Goal: Task Accomplishment & Management: Use online tool/utility

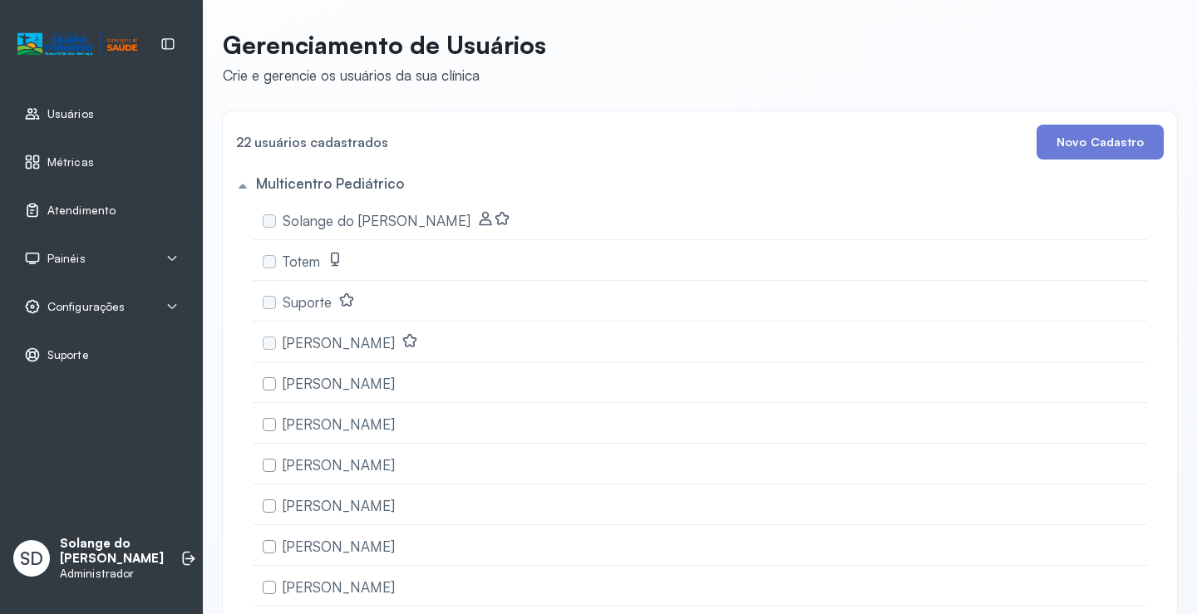
click at [75, 216] on span "Atendimento" at bounding box center [81, 211] width 68 height 14
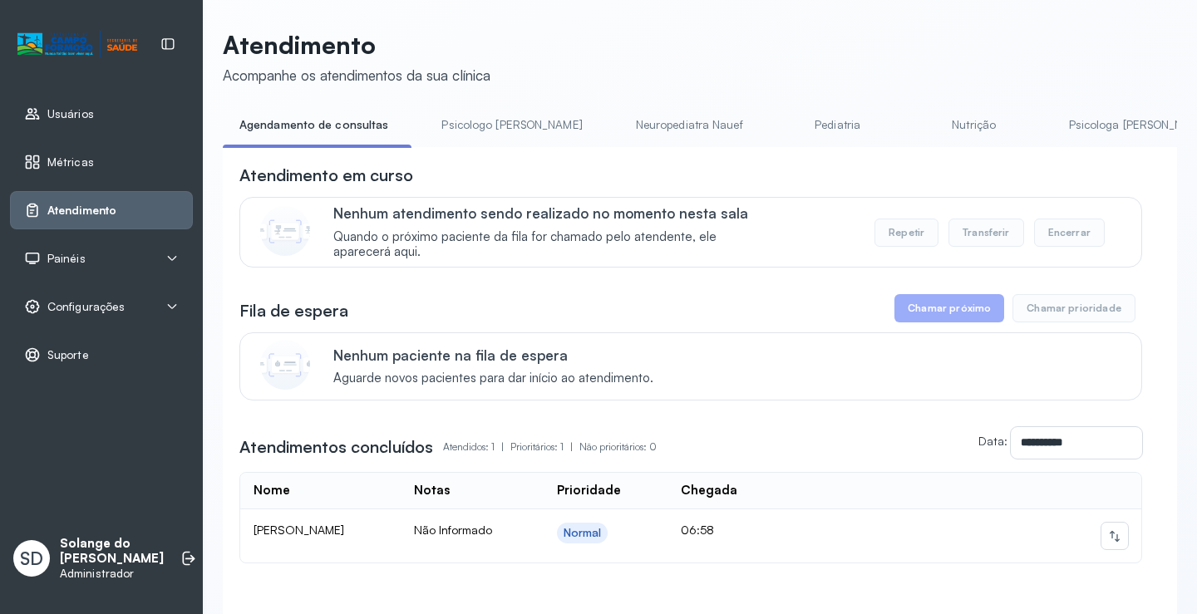
click at [1067, 133] on link "Psicologa [PERSON_NAME]" at bounding box center [1140, 124] width 174 height 27
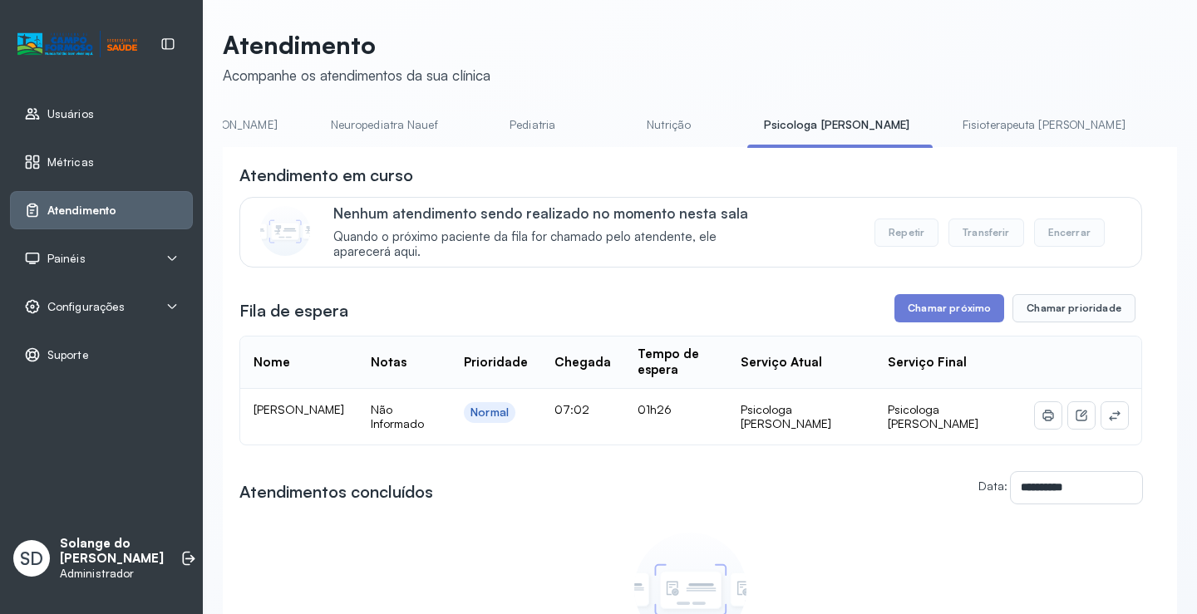
scroll to position [0, 299]
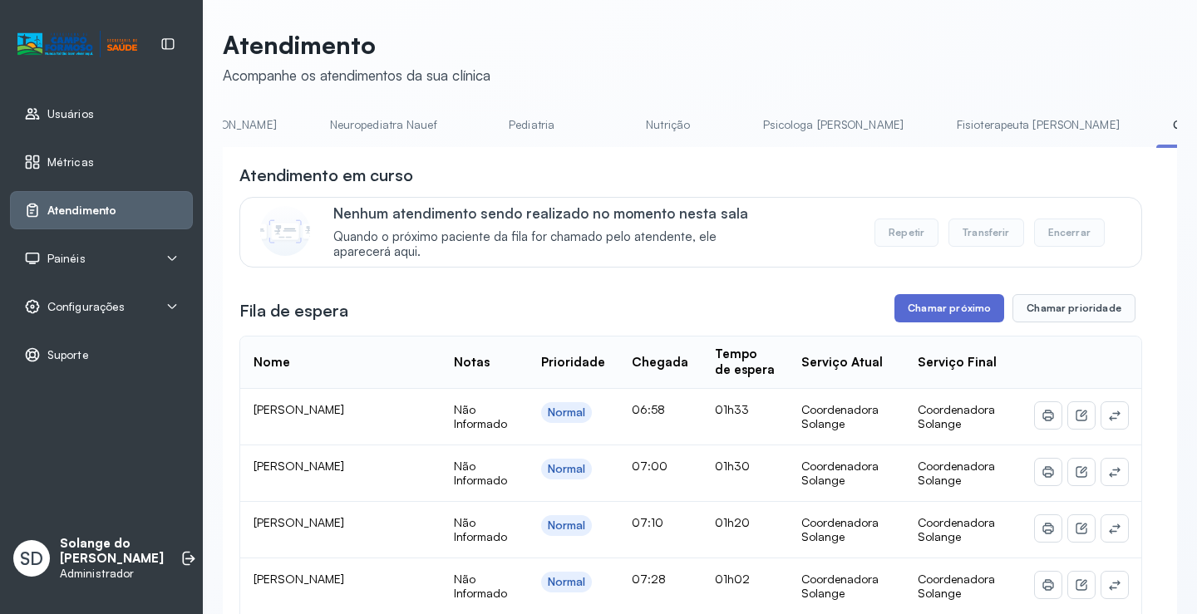
click at [954, 312] on button "Chamar próximo" at bounding box center [950, 308] width 110 height 28
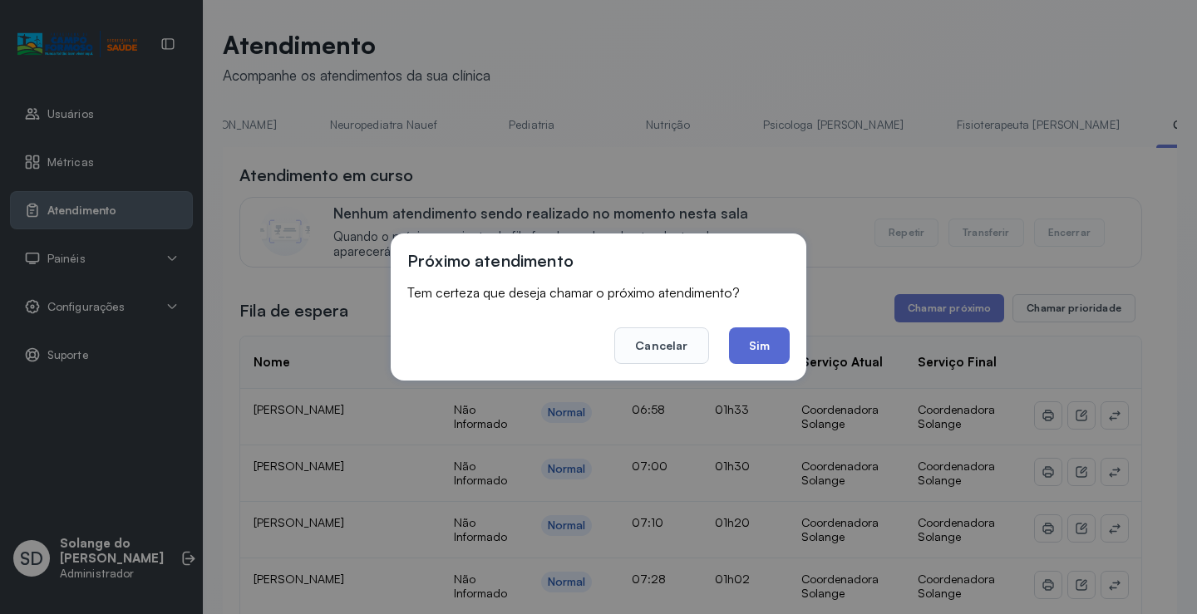
click at [755, 343] on button "Sim" at bounding box center [759, 346] width 61 height 37
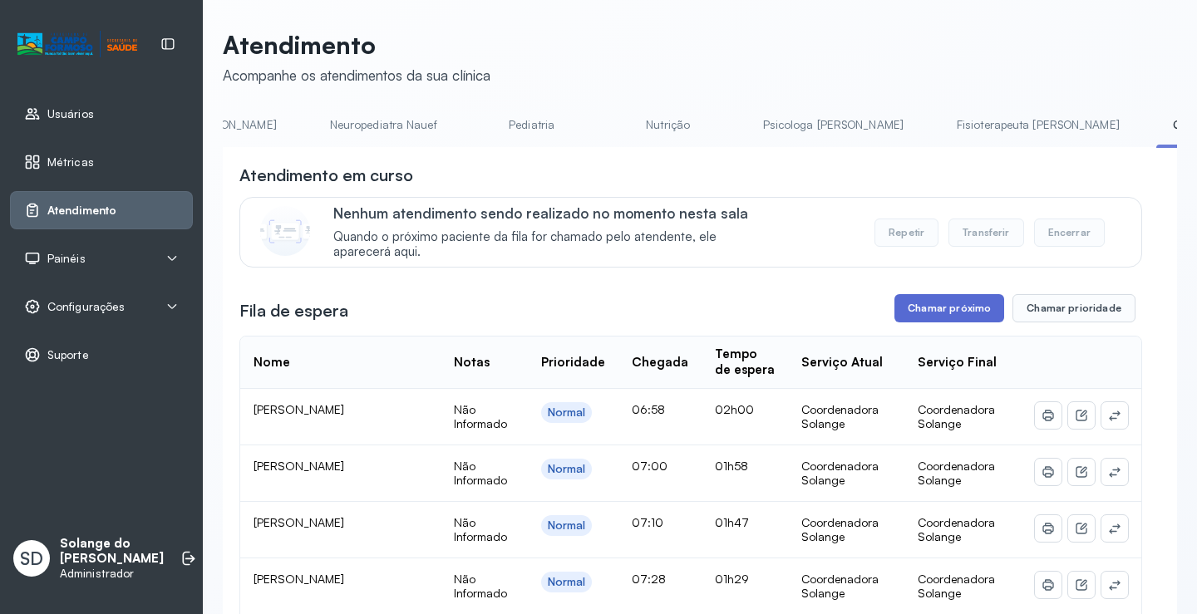
click at [925, 318] on button "Chamar próximo" at bounding box center [950, 308] width 110 height 28
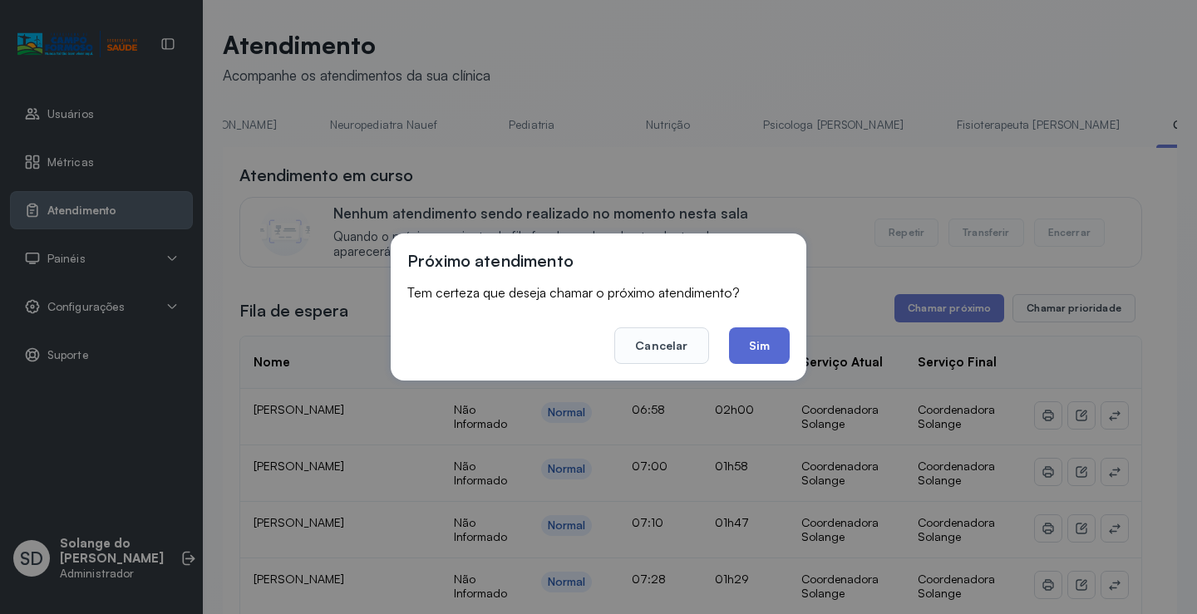
click at [757, 340] on button "Sim" at bounding box center [759, 346] width 61 height 37
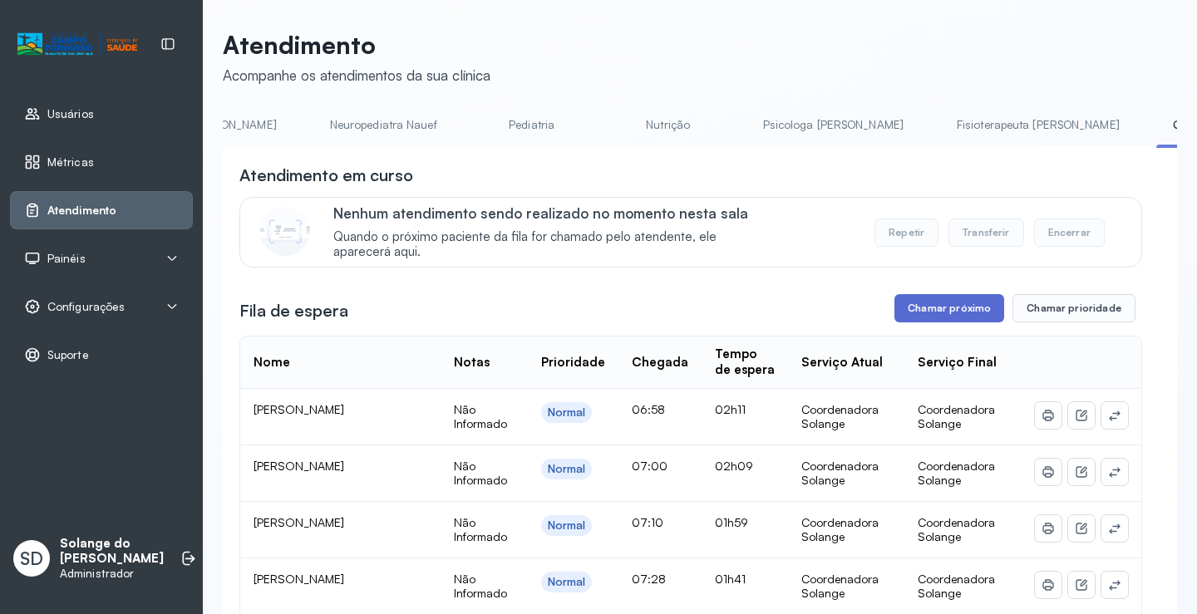
click at [947, 312] on button "Chamar próximo" at bounding box center [950, 308] width 110 height 28
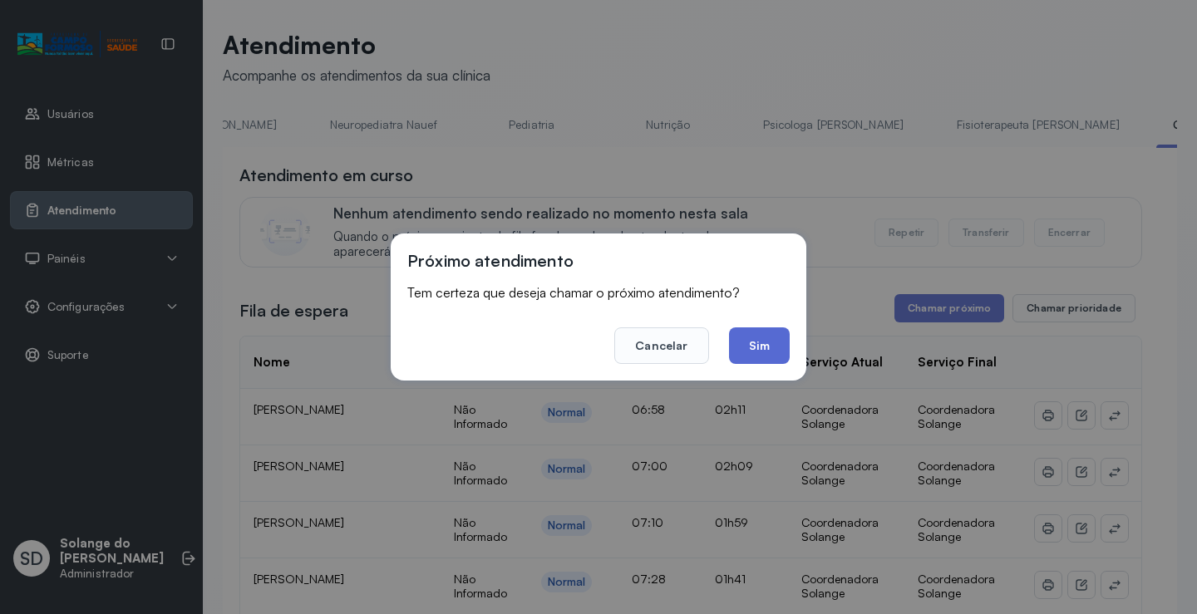
click at [767, 353] on button "Sim" at bounding box center [759, 346] width 61 height 37
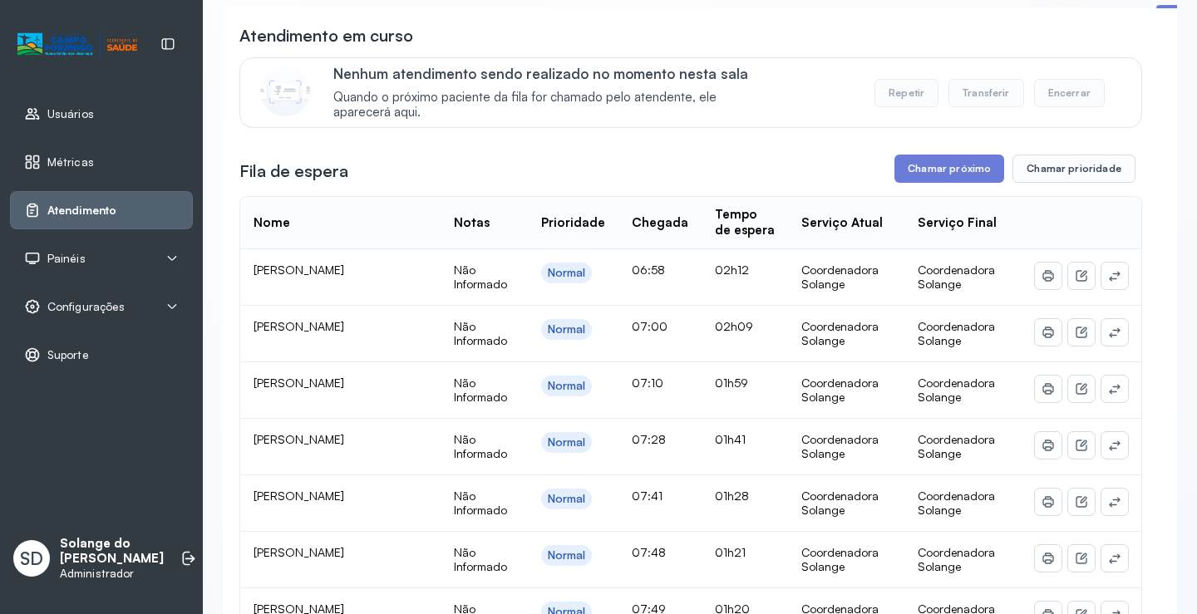
scroll to position [83, 0]
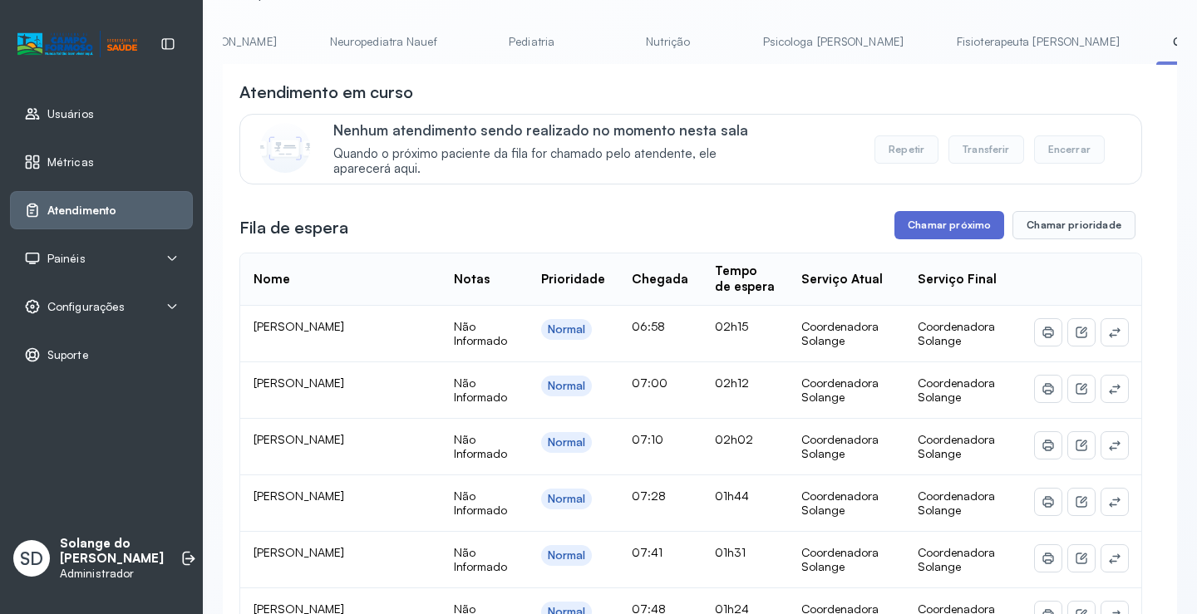
click at [921, 222] on button "Chamar próximo" at bounding box center [950, 225] width 110 height 28
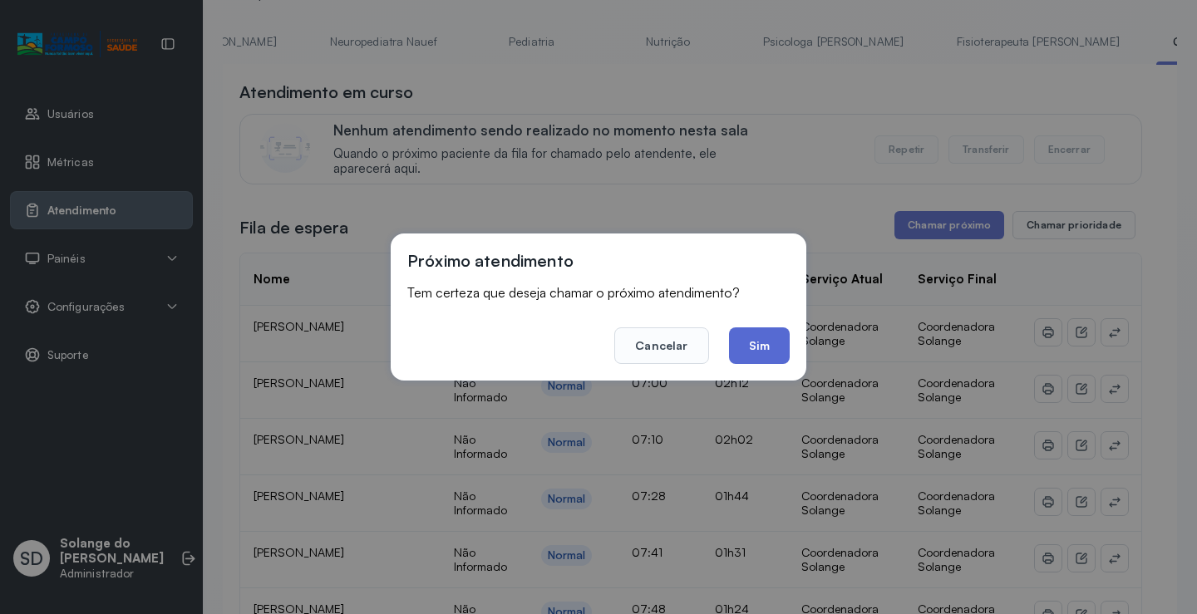
click at [777, 358] on button "Sim" at bounding box center [759, 346] width 61 height 37
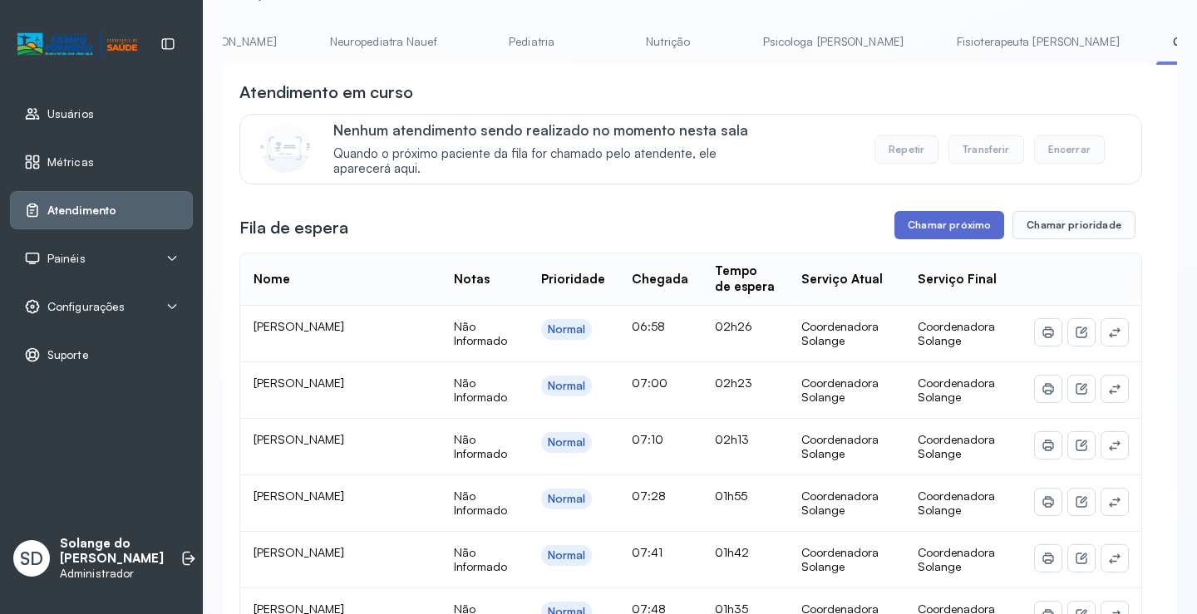
click at [926, 230] on button "Chamar próximo" at bounding box center [950, 225] width 110 height 28
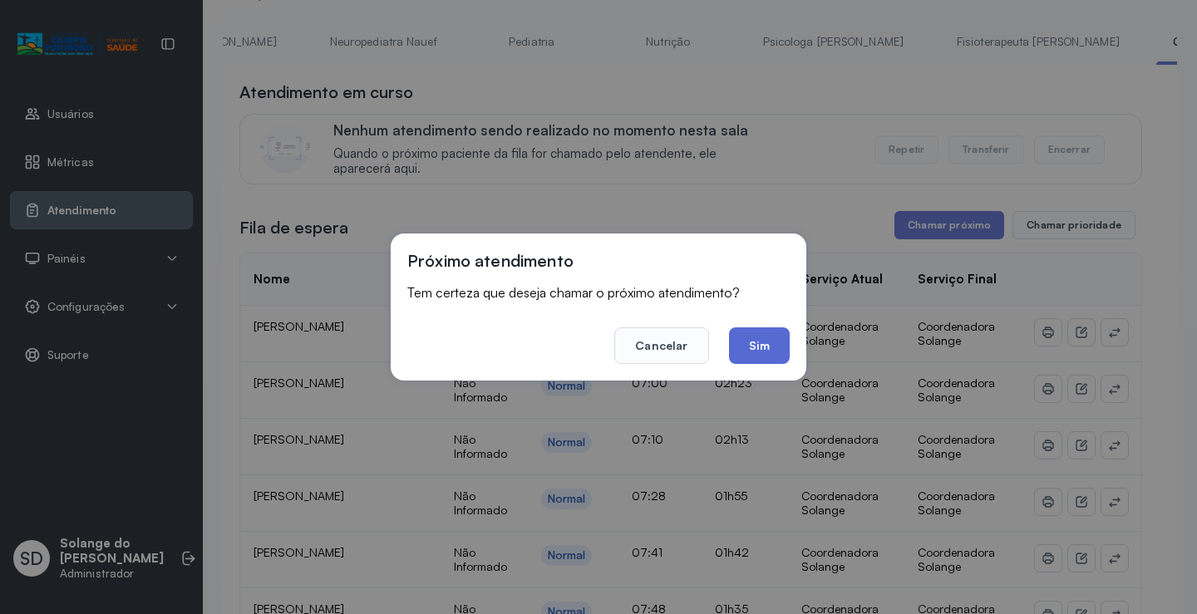
click at [762, 355] on button "Sim" at bounding box center [759, 346] width 61 height 37
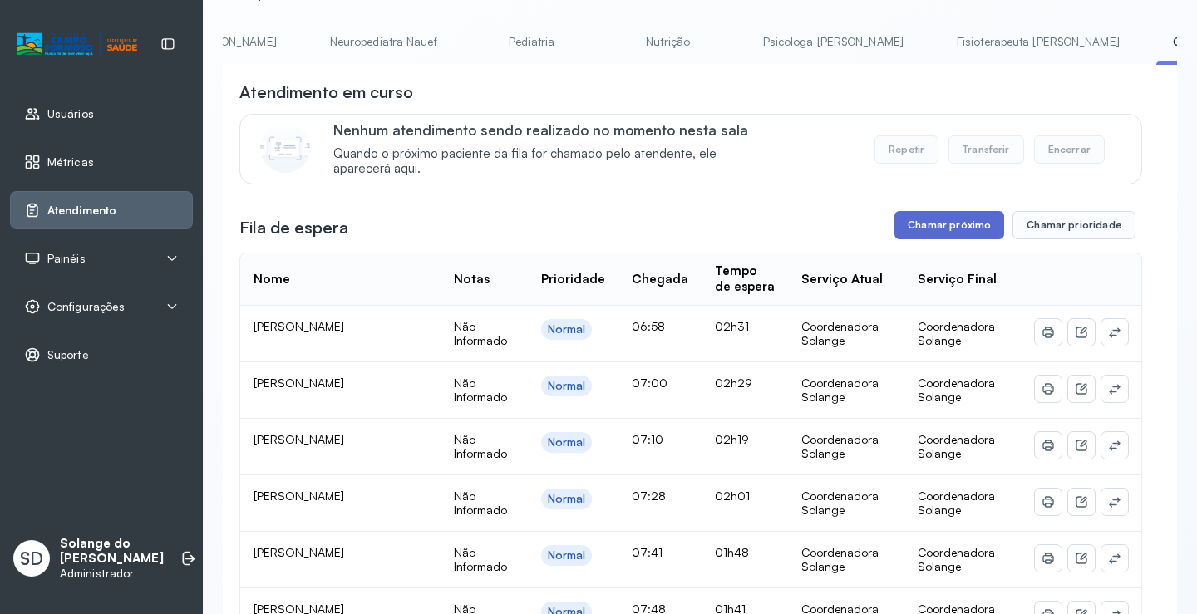
click at [950, 229] on button "Chamar próximo" at bounding box center [950, 225] width 110 height 28
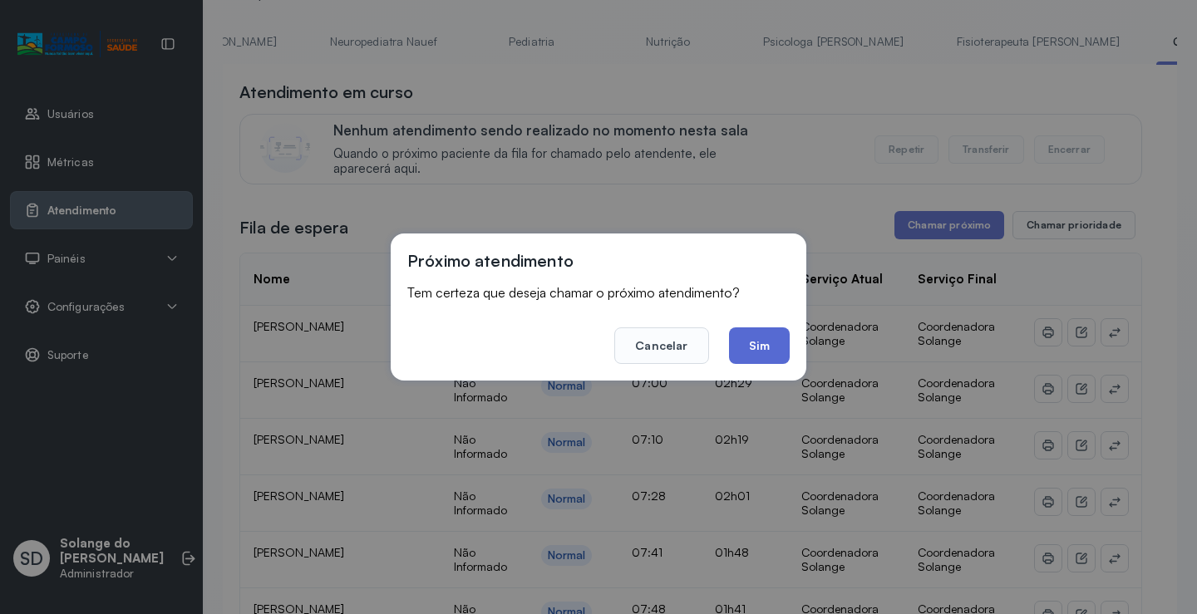
click at [766, 350] on button "Sim" at bounding box center [759, 346] width 61 height 37
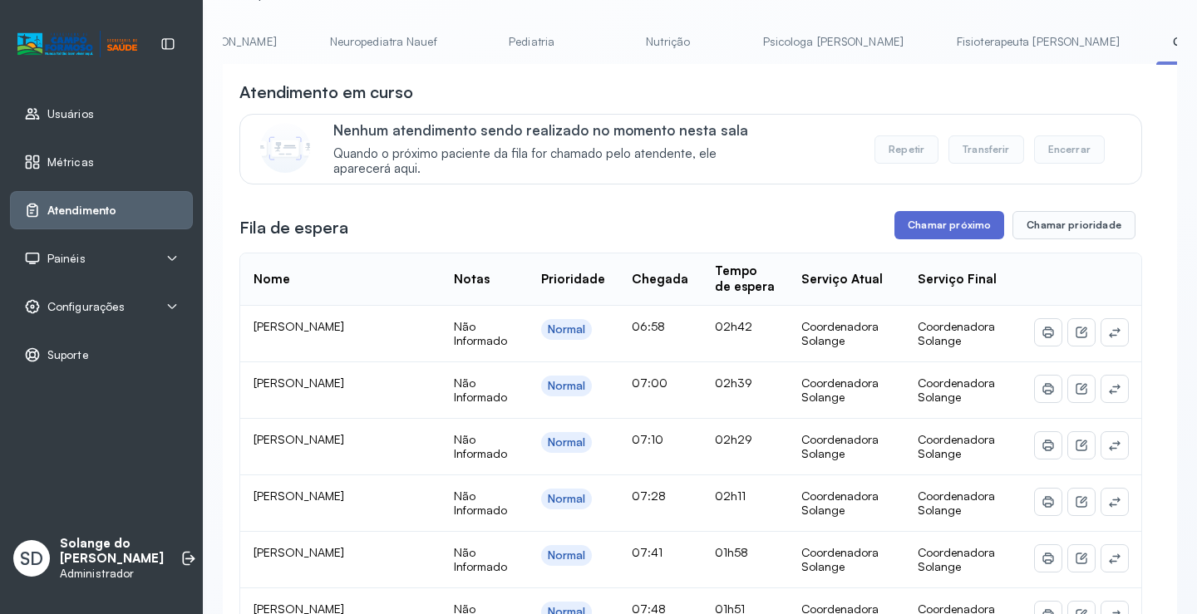
click at [969, 234] on button "Chamar próximo" at bounding box center [950, 225] width 110 height 28
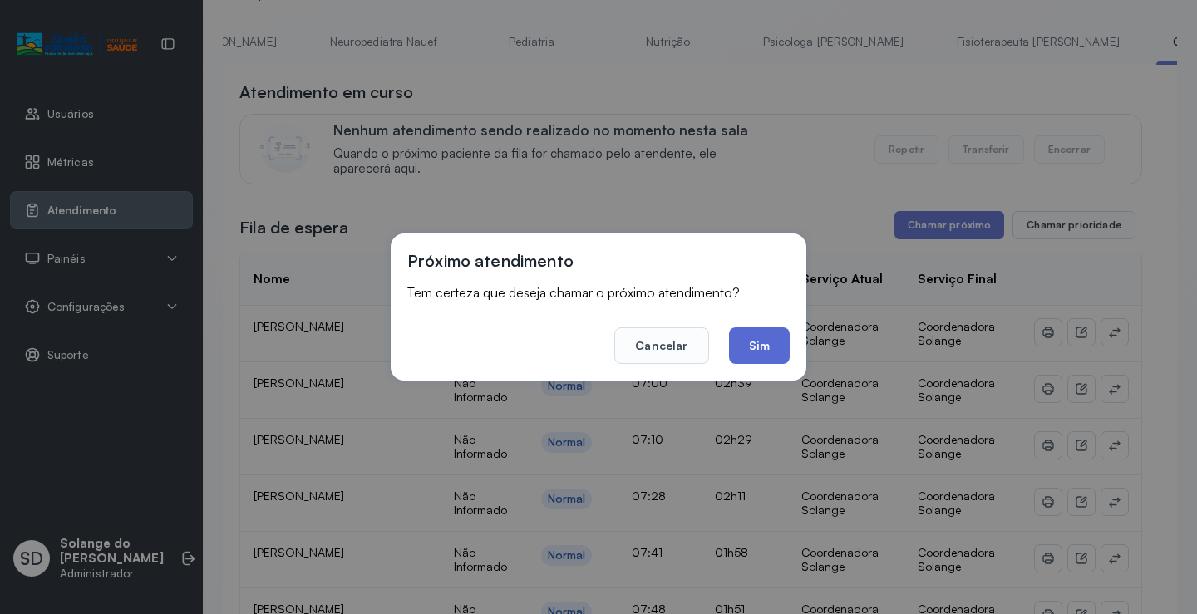
click at [752, 343] on button "Sim" at bounding box center [759, 346] width 61 height 37
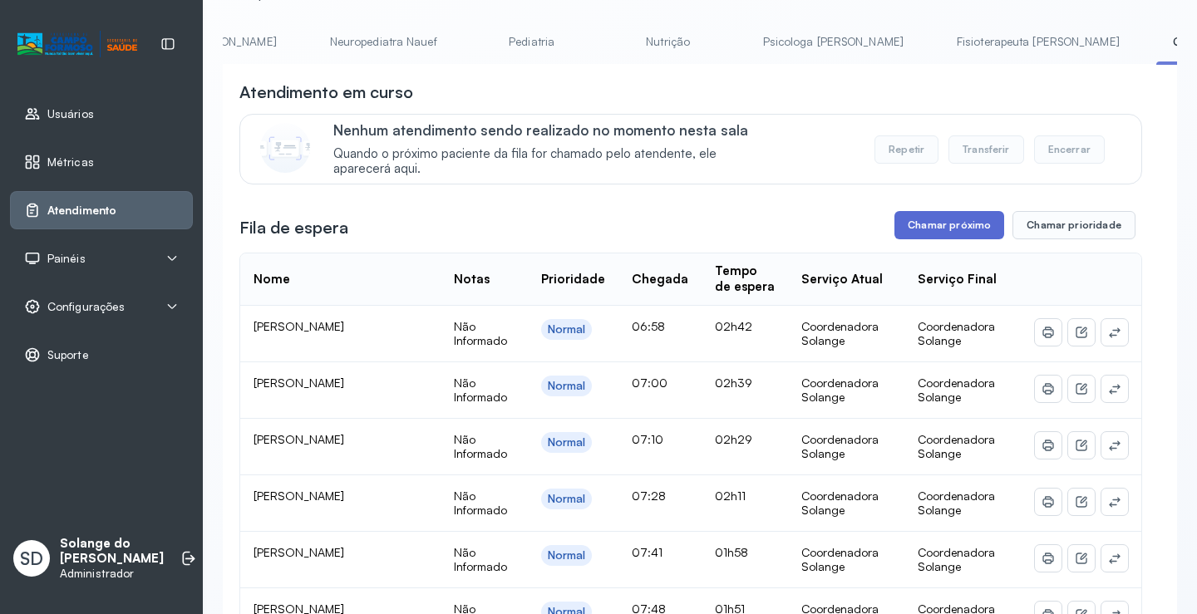
click at [939, 229] on button "Chamar próximo" at bounding box center [950, 225] width 110 height 28
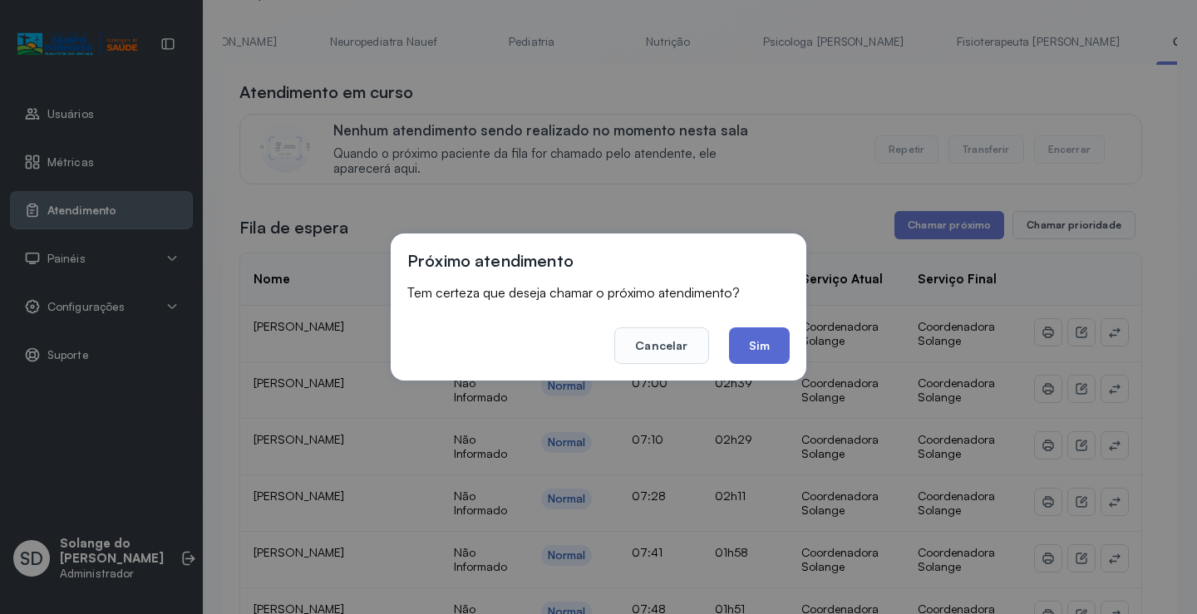
click at [747, 343] on button "Sim" at bounding box center [759, 346] width 61 height 37
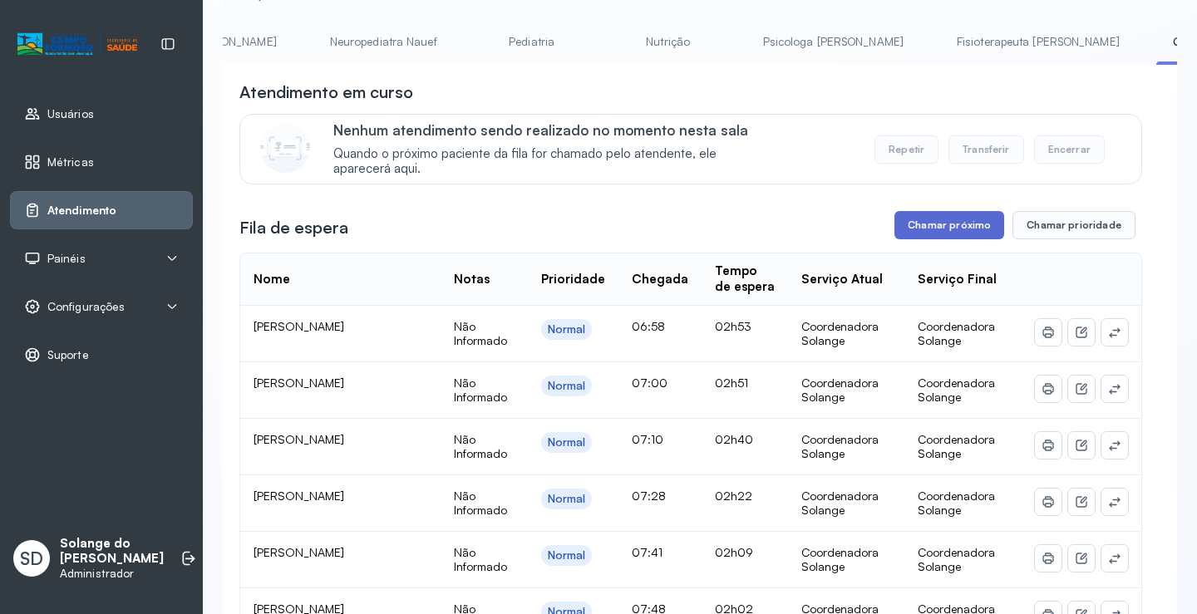
click at [960, 223] on button "Chamar próximo" at bounding box center [950, 225] width 110 height 28
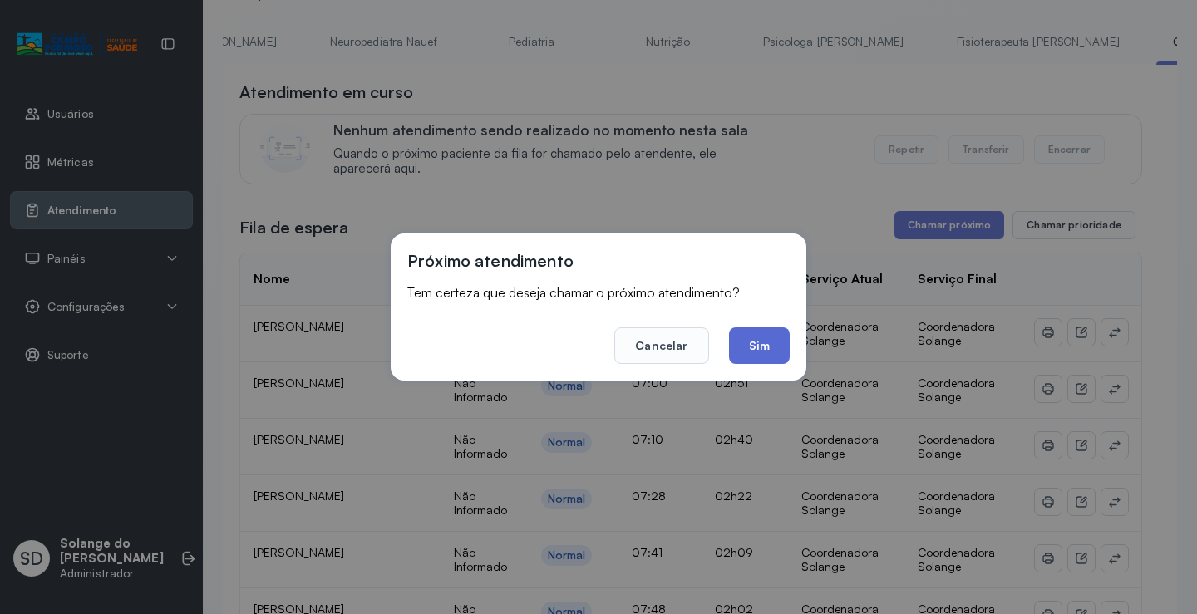
click at [762, 348] on button "Sim" at bounding box center [759, 346] width 61 height 37
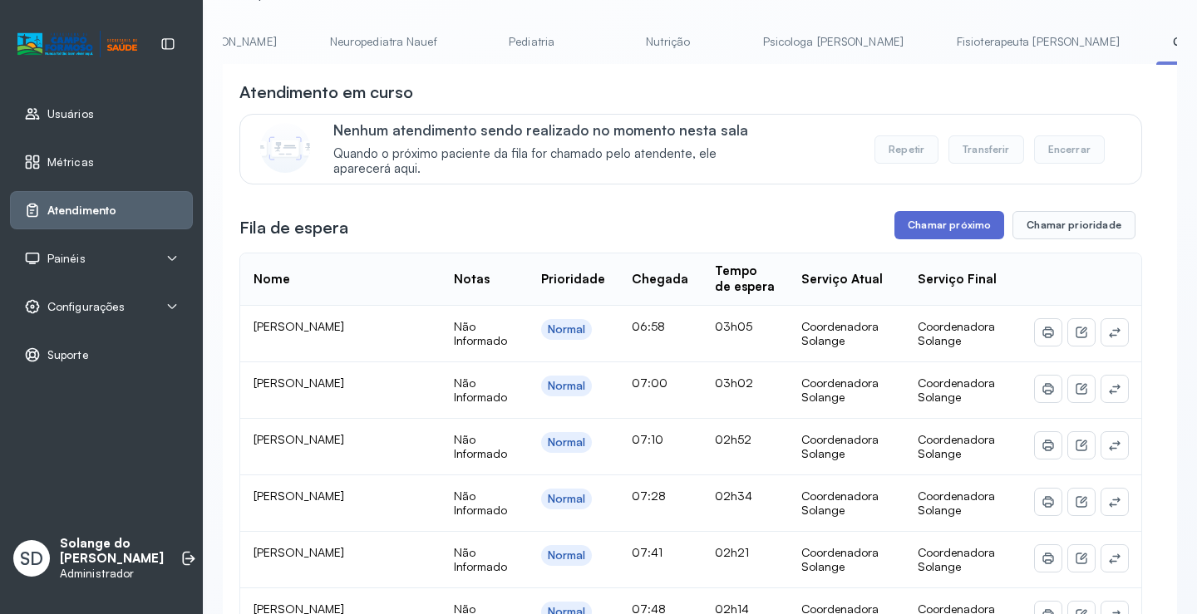
click at [973, 234] on button "Chamar próximo" at bounding box center [950, 225] width 110 height 28
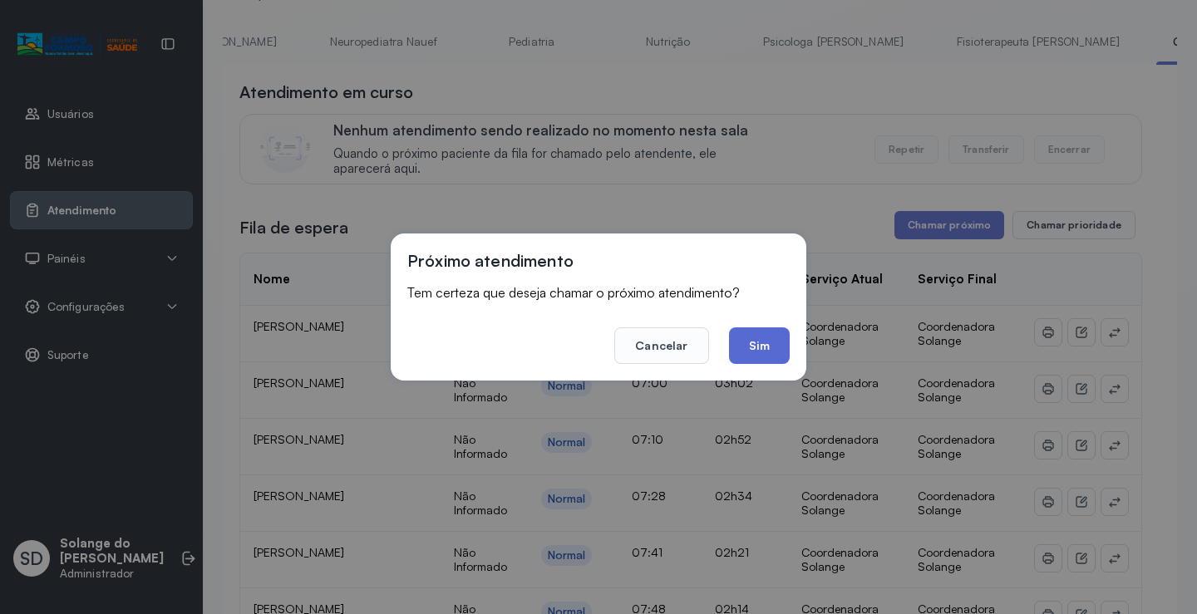
click at [766, 353] on button "Sim" at bounding box center [759, 346] width 61 height 37
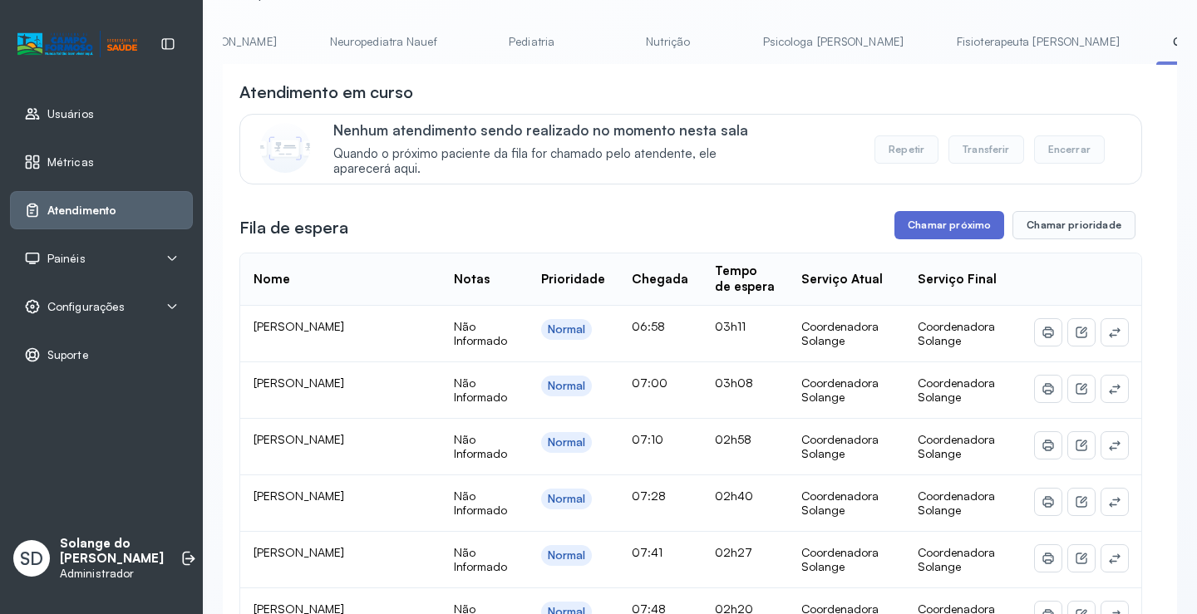
click at [929, 229] on button "Chamar próximo" at bounding box center [950, 225] width 110 height 28
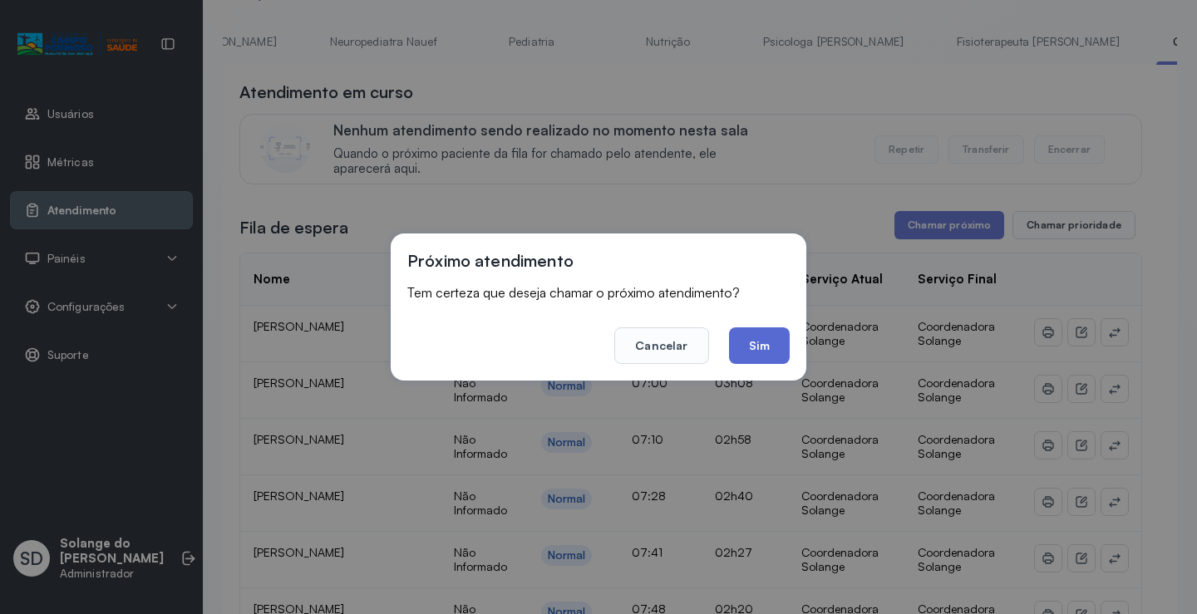
click at [759, 344] on button "Sim" at bounding box center [759, 346] width 61 height 37
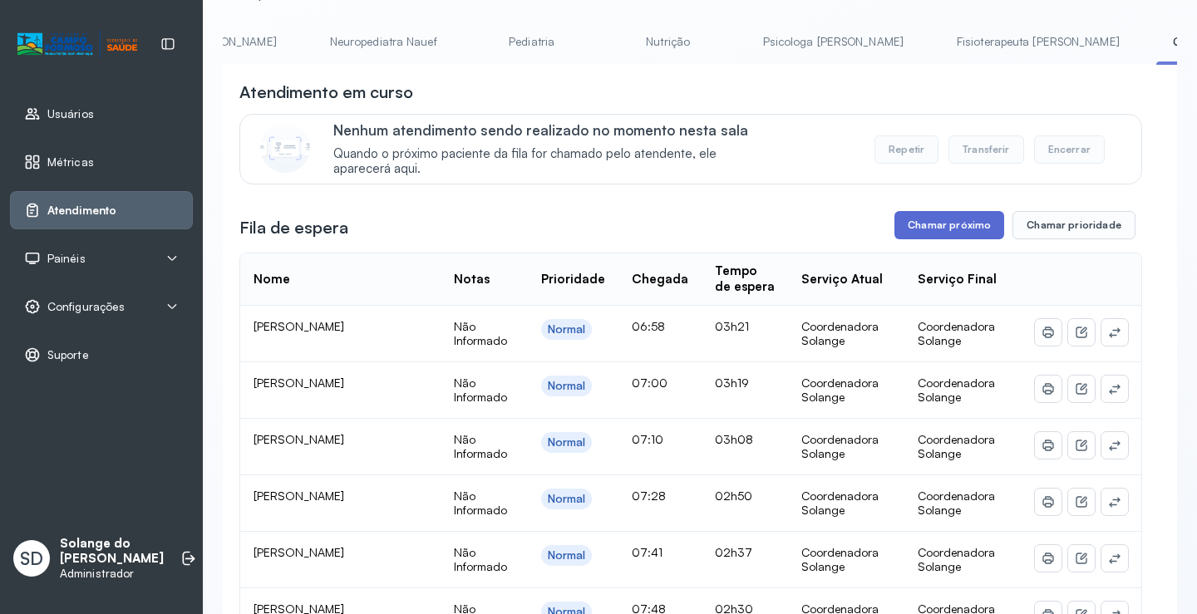
click at [945, 234] on button "Chamar próximo" at bounding box center [950, 225] width 110 height 28
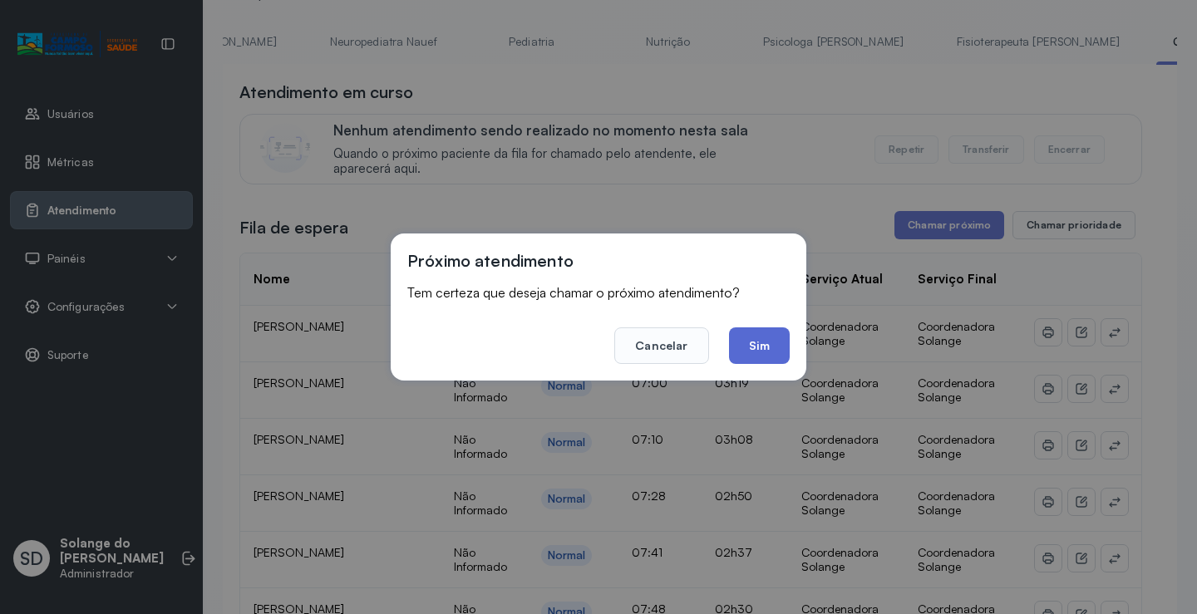
click at [749, 348] on button "Sim" at bounding box center [759, 346] width 61 height 37
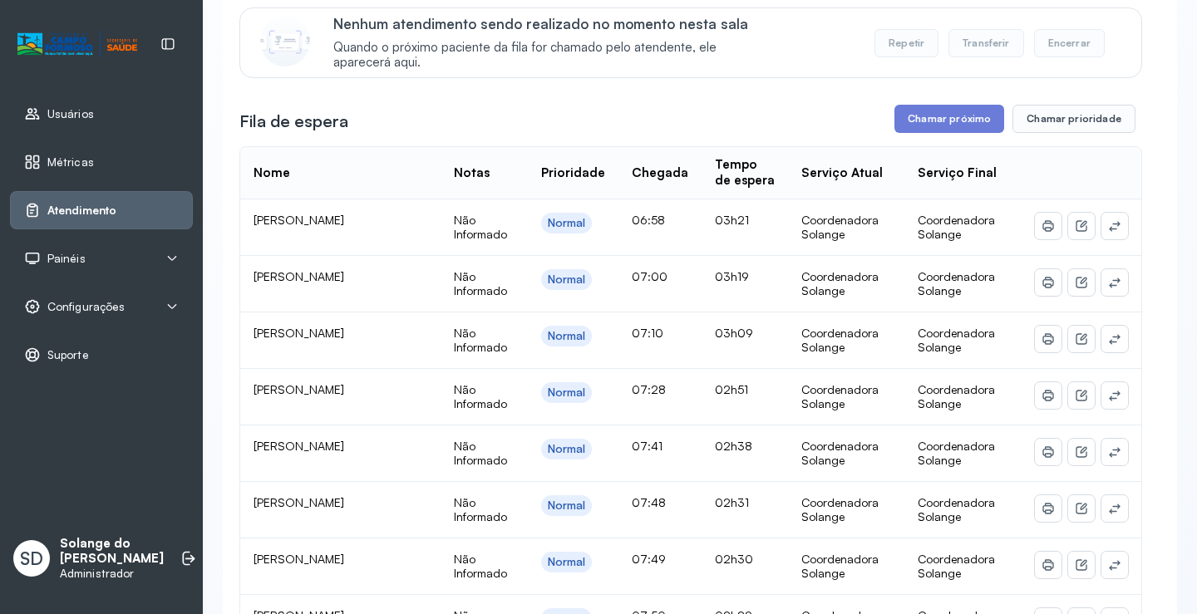
scroll to position [0, 0]
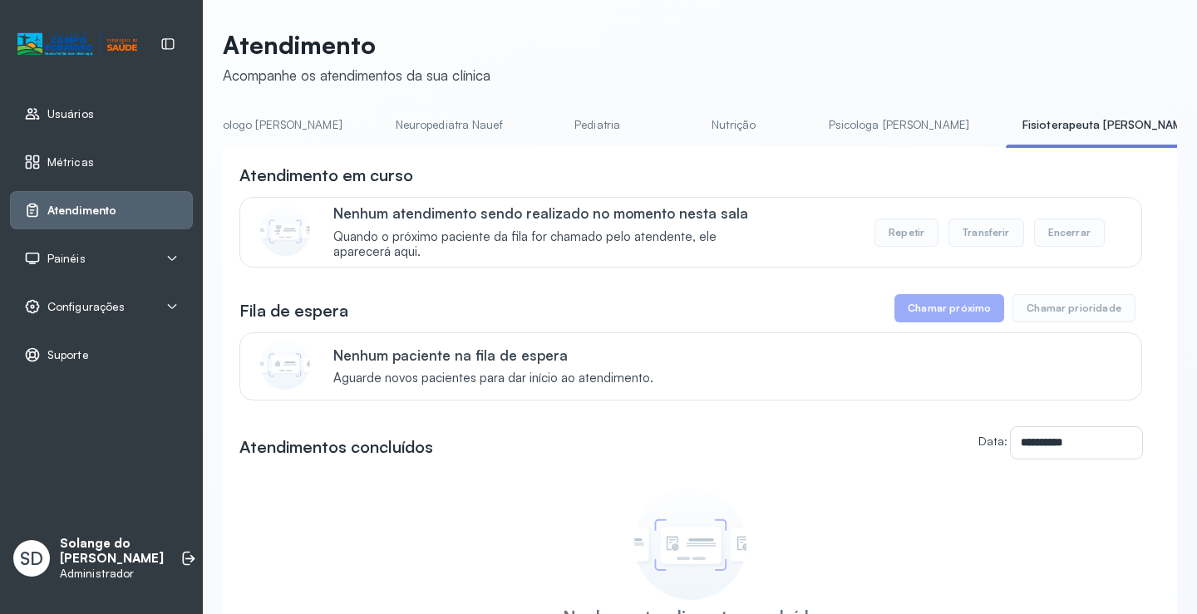
scroll to position [0, 266]
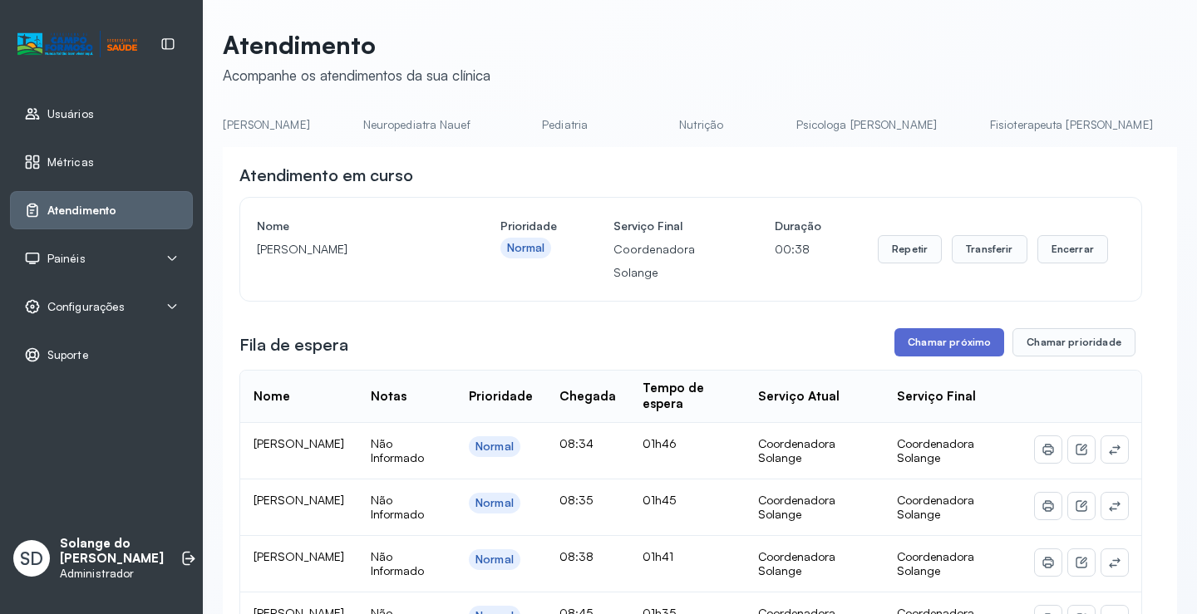
click at [933, 349] on button "Chamar próximo" at bounding box center [950, 342] width 110 height 28
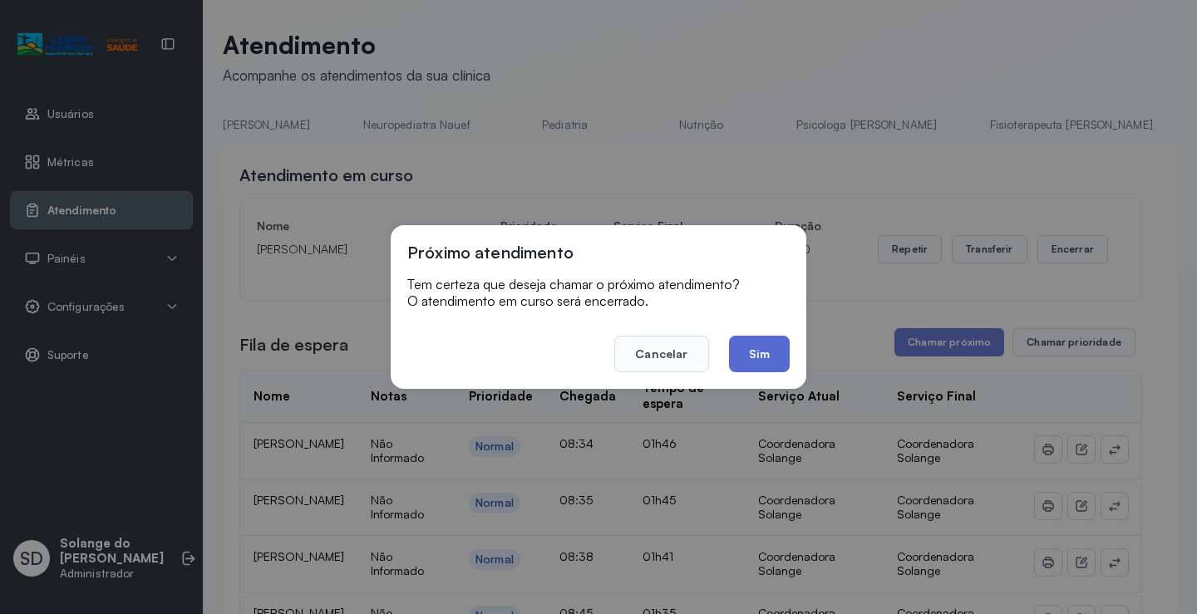
click at [753, 356] on button "Sim" at bounding box center [759, 354] width 61 height 37
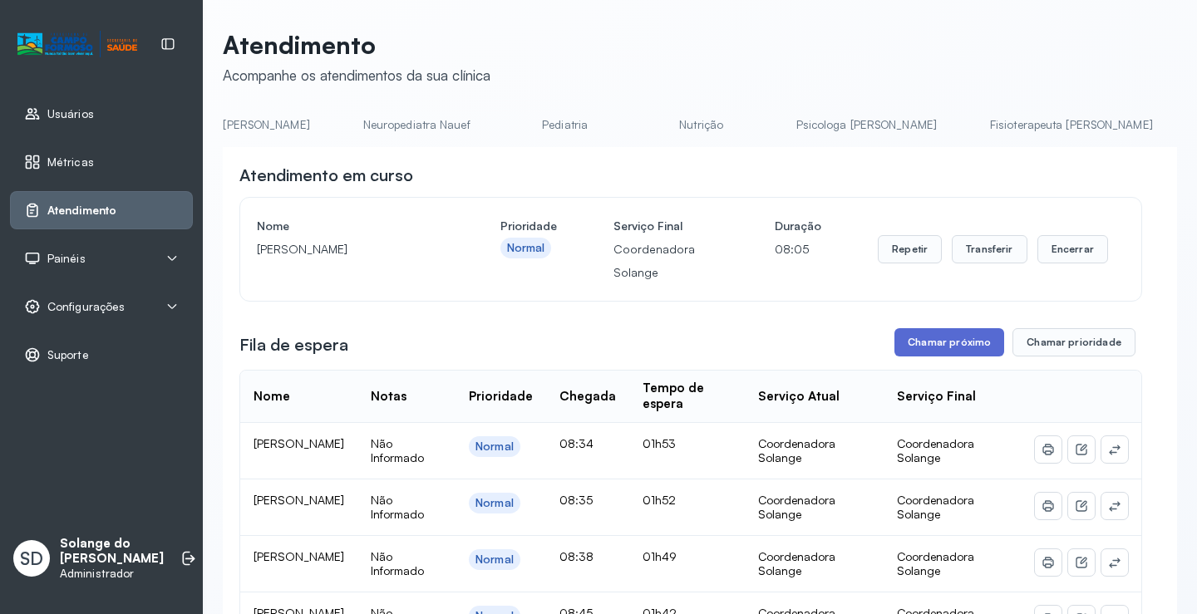
click at [927, 333] on button "Chamar próximo" at bounding box center [950, 342] width 110 height 28
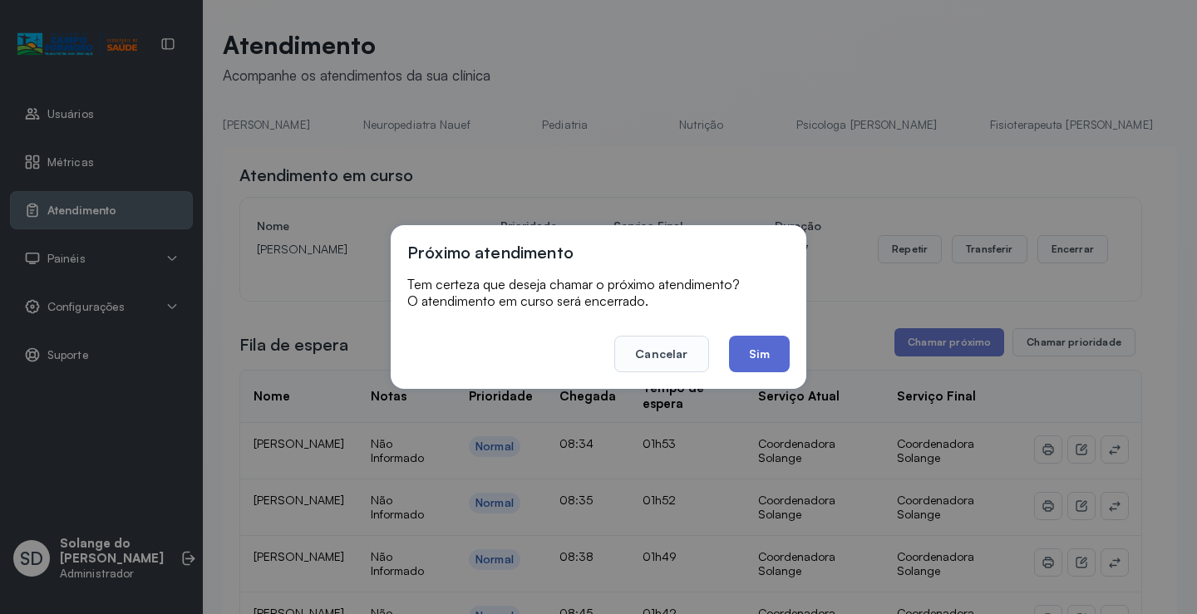
click at [752, 352] on button "Sim" at bounding box center [759, 354] width 61 height 37
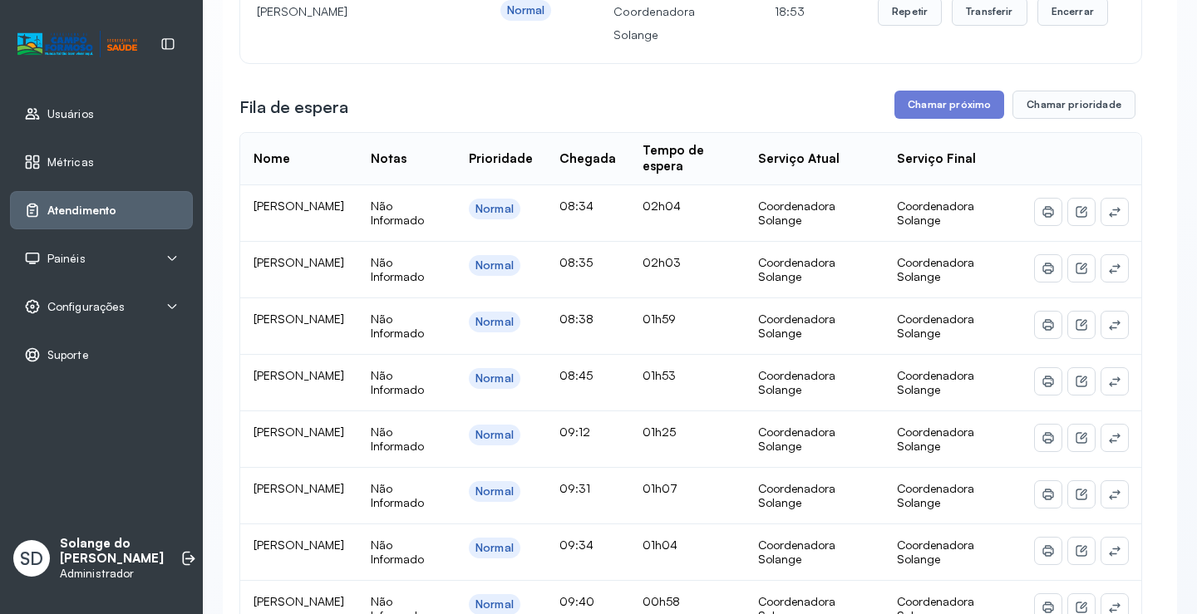
scroll to position [0, 0]
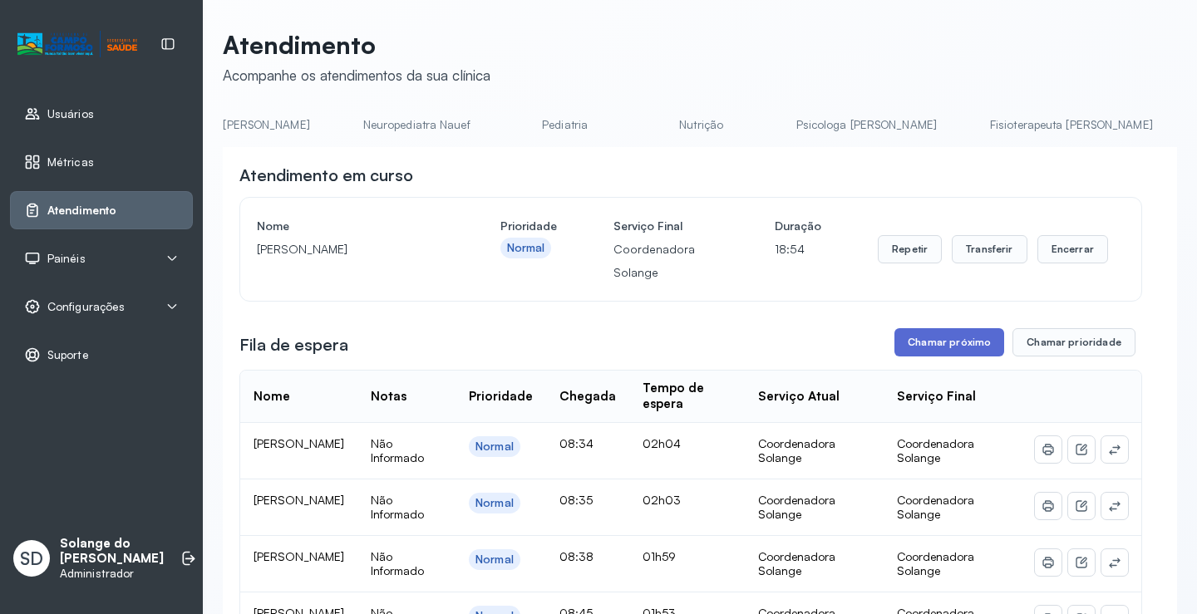
click at [945, 338] on button "Chamar próximo" at bounding box center [950, 342] width 110 height 28
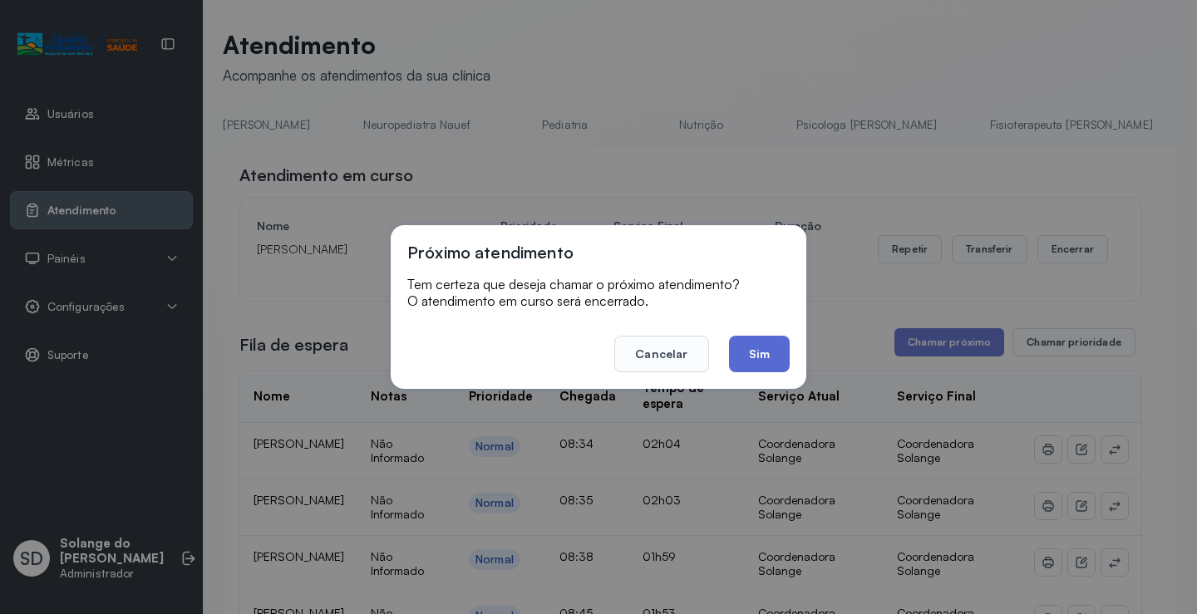
click at [766, 356] on button "Sim" at bounding box center [759, 354] width 61 height 37
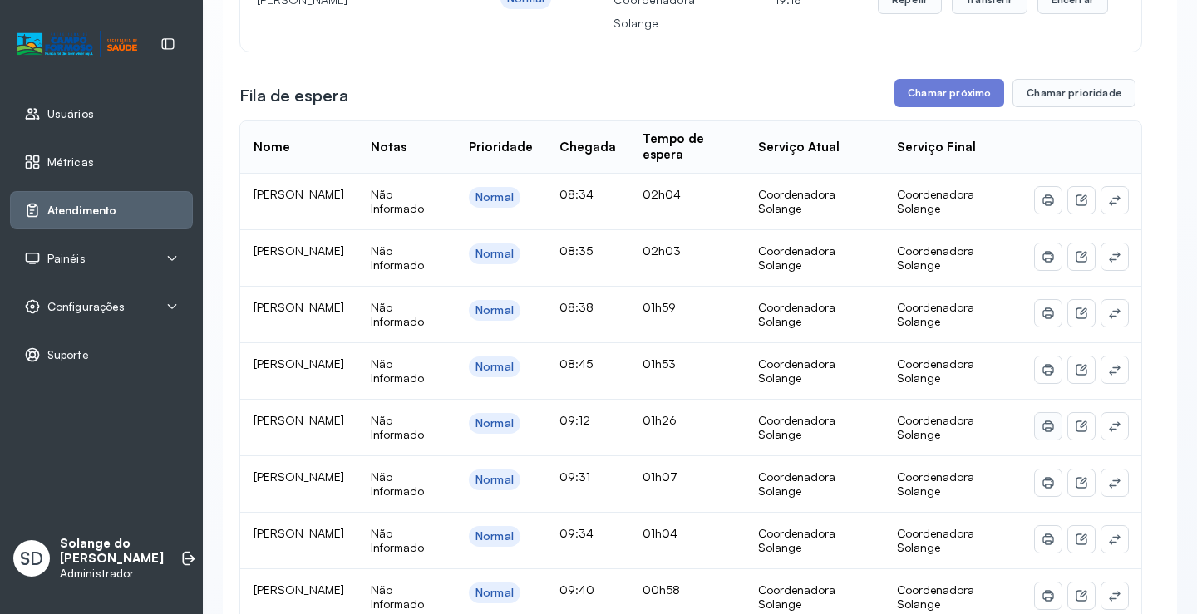
scroll to position [166, 0]
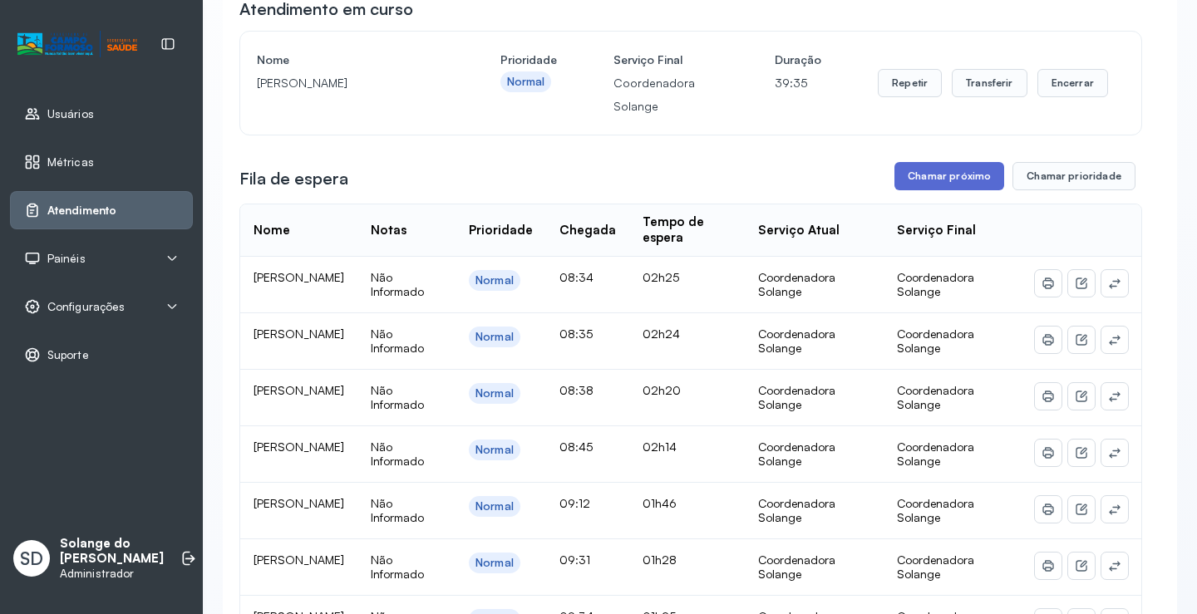
click at [964, 180] on button "Chamar próximo" at bounding box center [950, 176] width 110 height 28
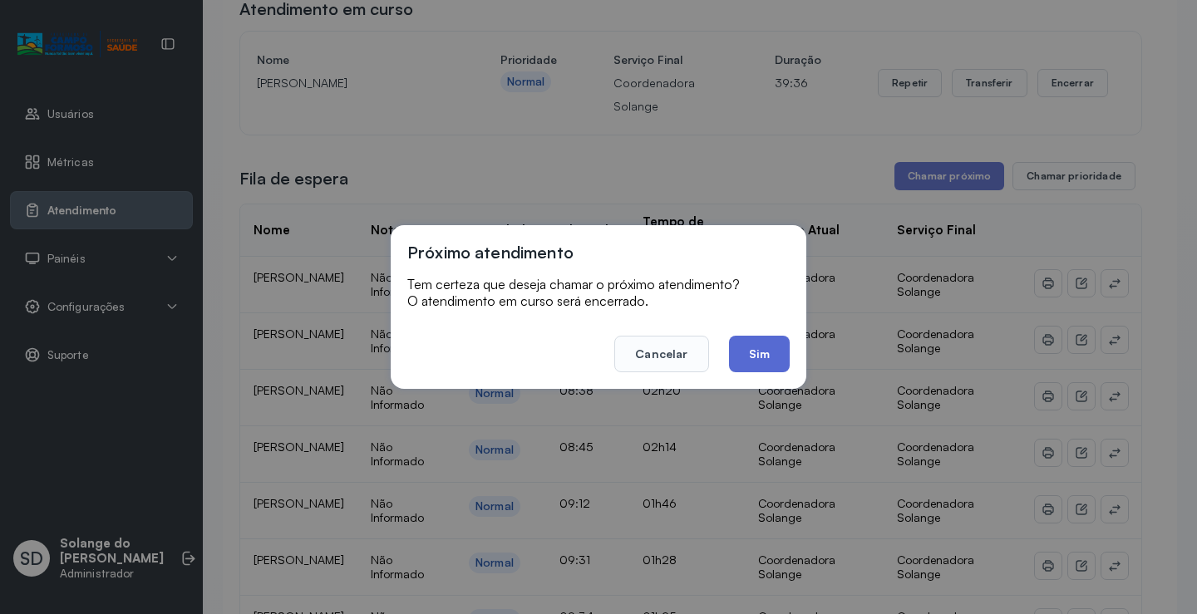
click at [771, 348] on button "Sim" at bounding box center [759, 354] width 61 height 37
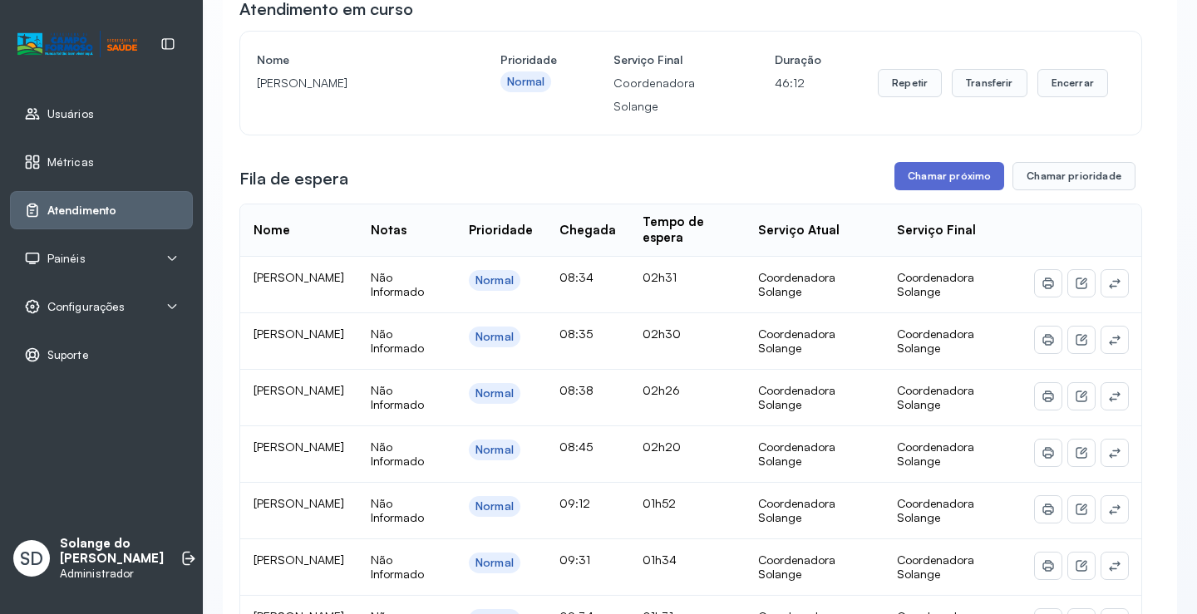
click at [963, 183] on button "Chamar próximo" at bounding box center [950, 176] width 110 height 28
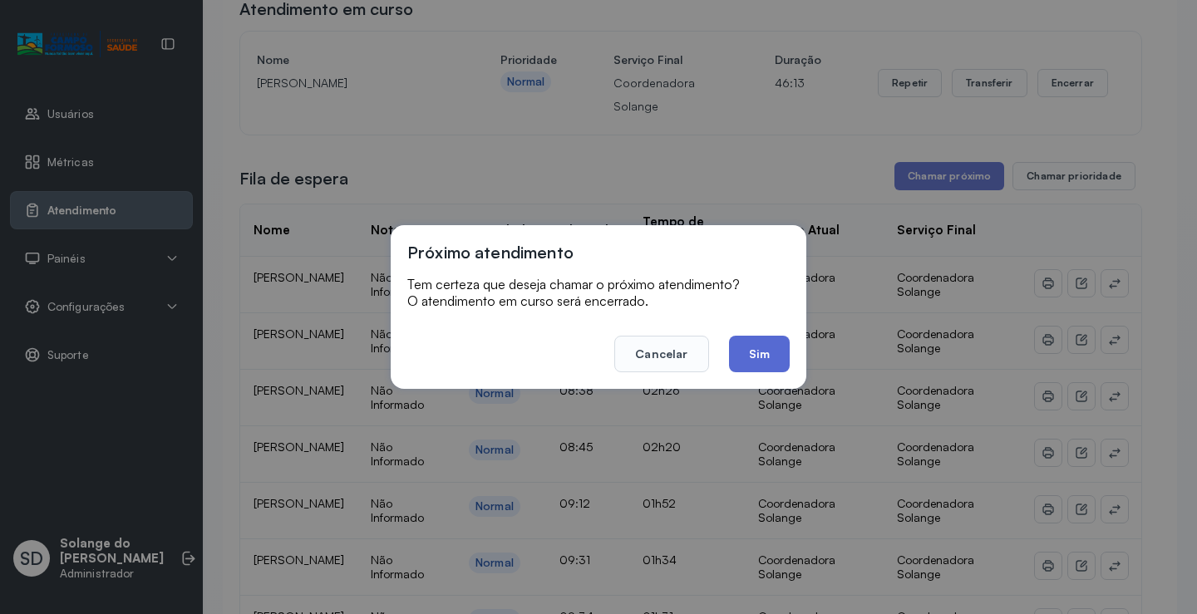
click at [759, 344] on button "Sim" at bounding box center [759, 354] width 61 height 37
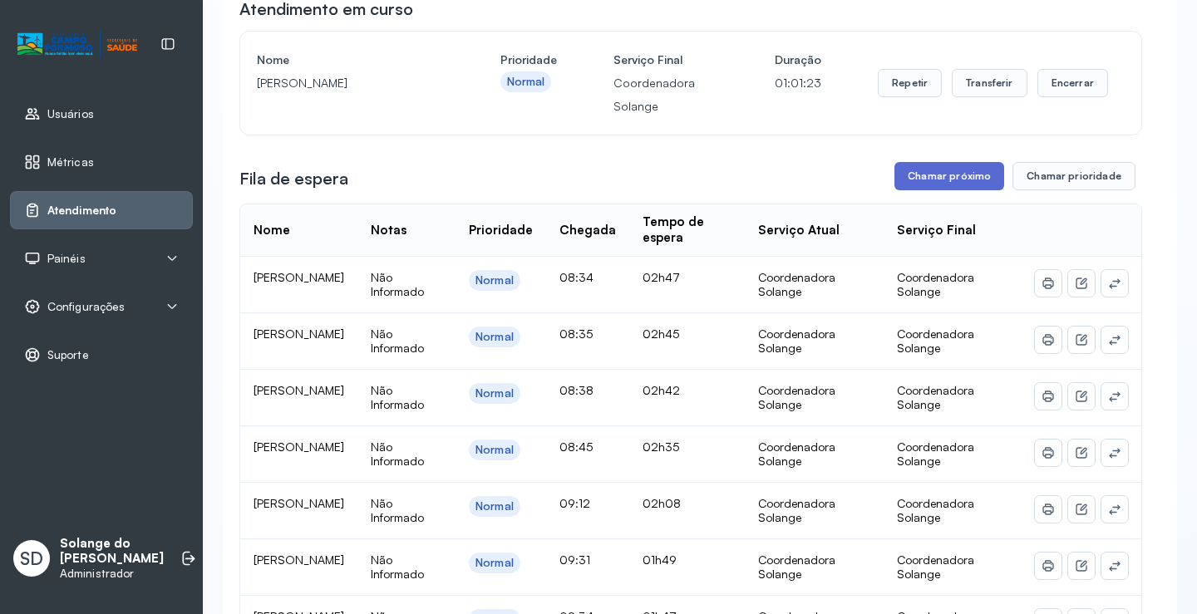
click at [935, 185] on button "Chamar próximo" at bounding box center [950, 176] width 110 height 28
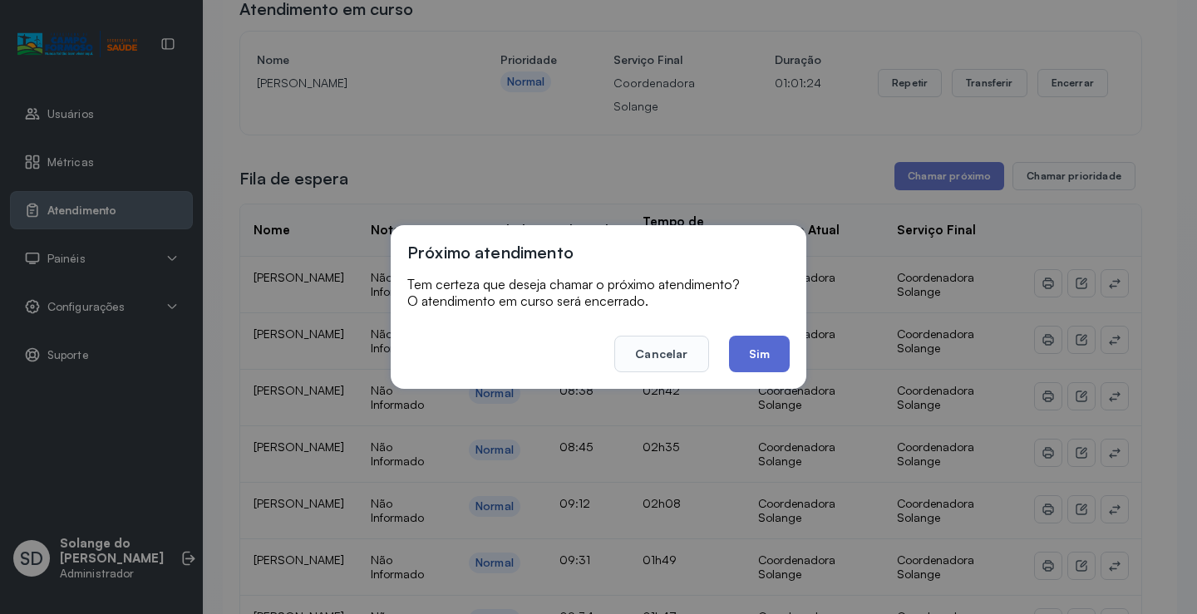
click at [761, 348] on button "Sim" at bounding box center [759, 354] width 61 height 37
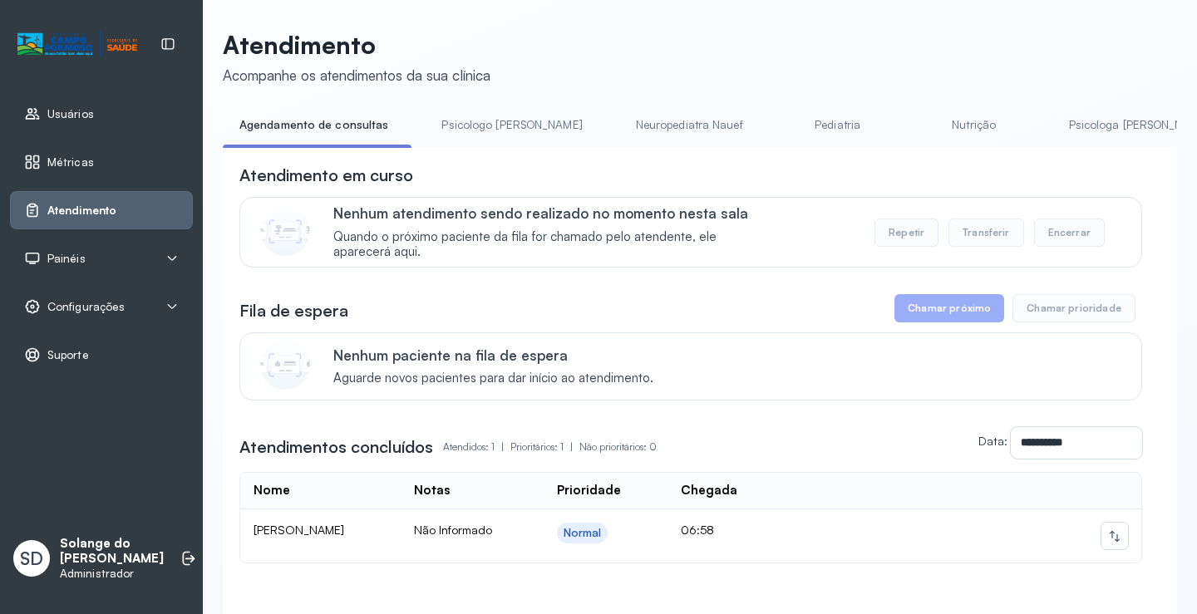
click at [1053, 121] on link "Psicologa [PERSON_NAME]" at bounding box center [1140, 124] width 174 height 27
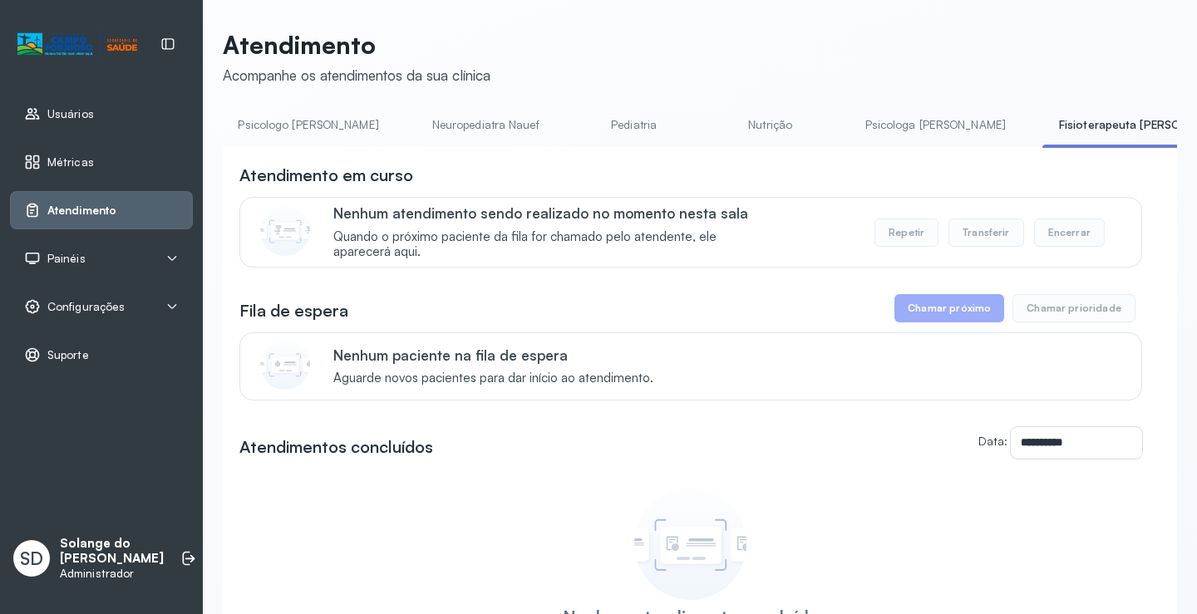
scroll to position [0, 200]
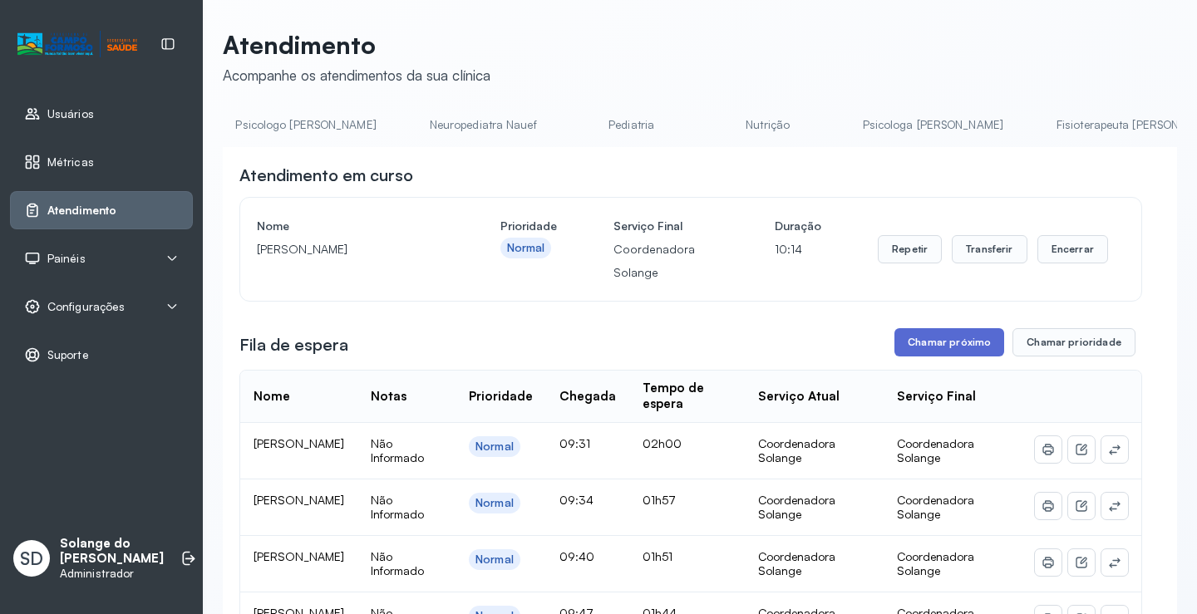
click at [930, 348] on button "Chamar próximo" at bounding box center [950, 342] width 110 height 28
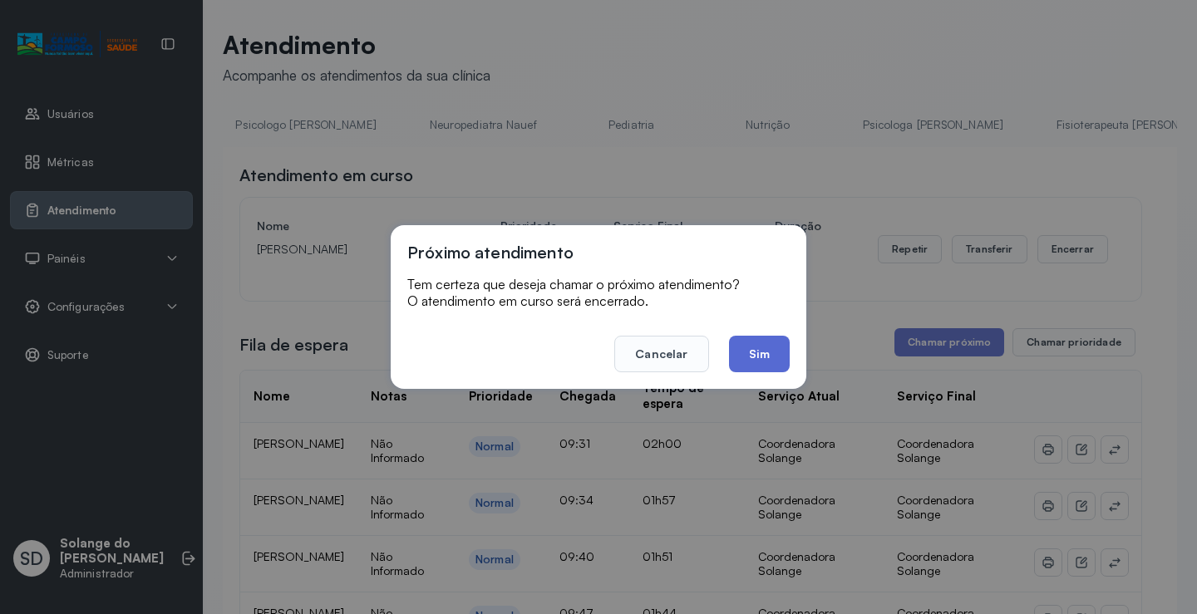
click at [766, 352] on button "Sim" at bounding box center [759, 354] width 61 height 37
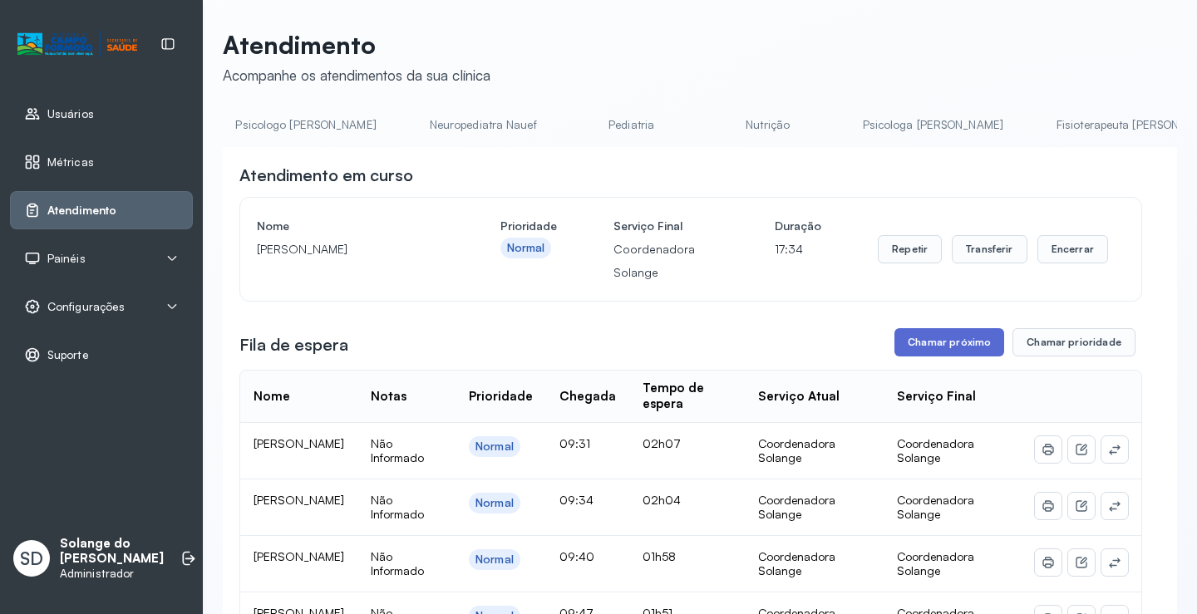
click at [954, 347] on button "Chamar próximo" at bounding box center [950, 342] width 110 height 28
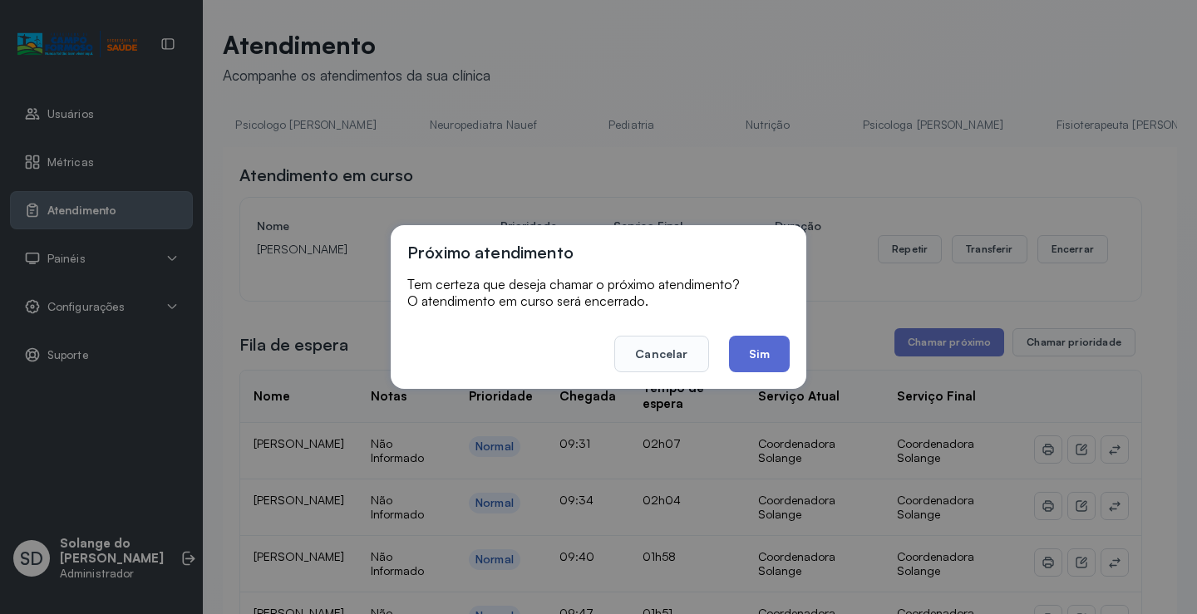
click at [745, 359] on button "Sim" at bounding box center [759, 354] width 61 height 37
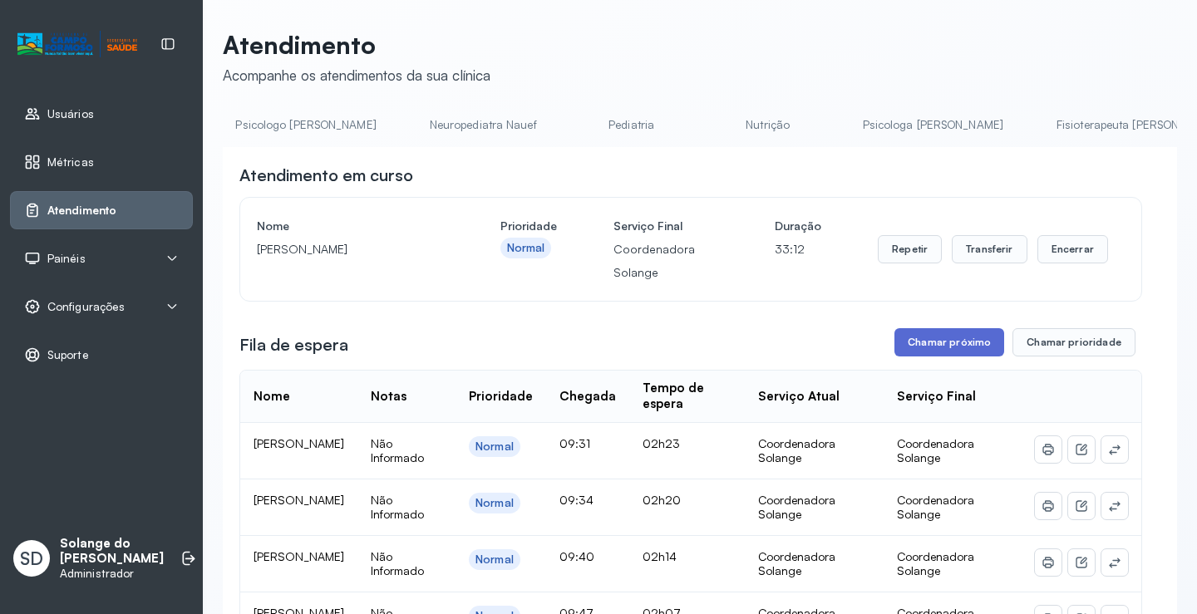
click at [945, 345] on button "Chamar próximo" at bounding box center [950, 342] width 110 height 28
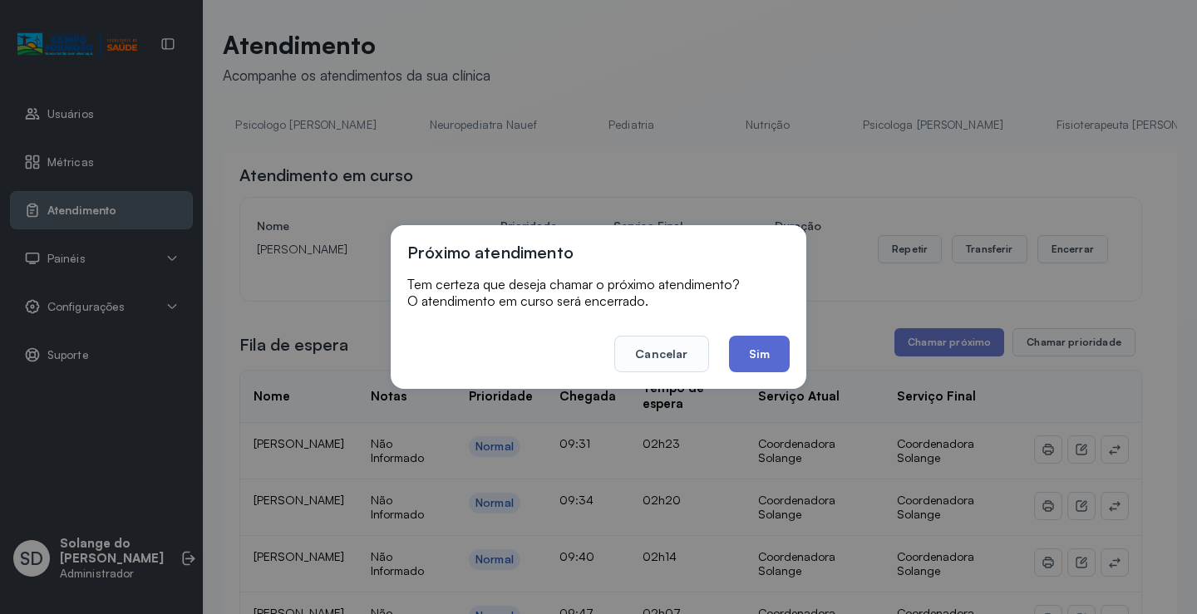
click at [766, 358] on button "Sim" at bounding box center [759, 354] width 61 height 37
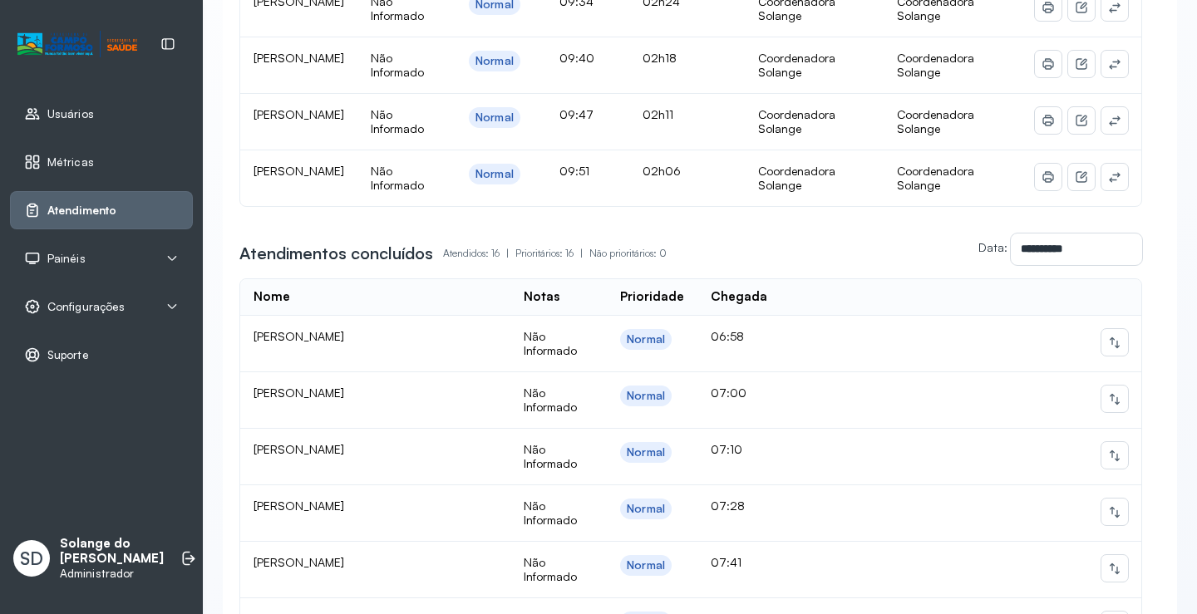
scroll to position [0, 0]
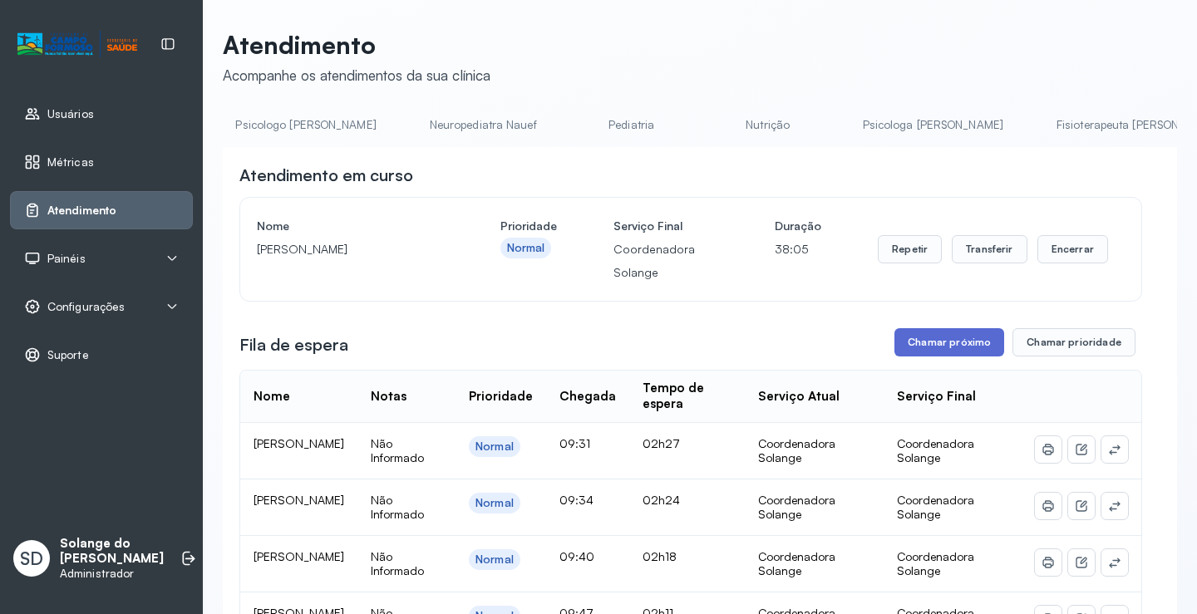
click at [947, 343] on button "Chamar próximo" at bounding box center [950, 342] width 110 height 28
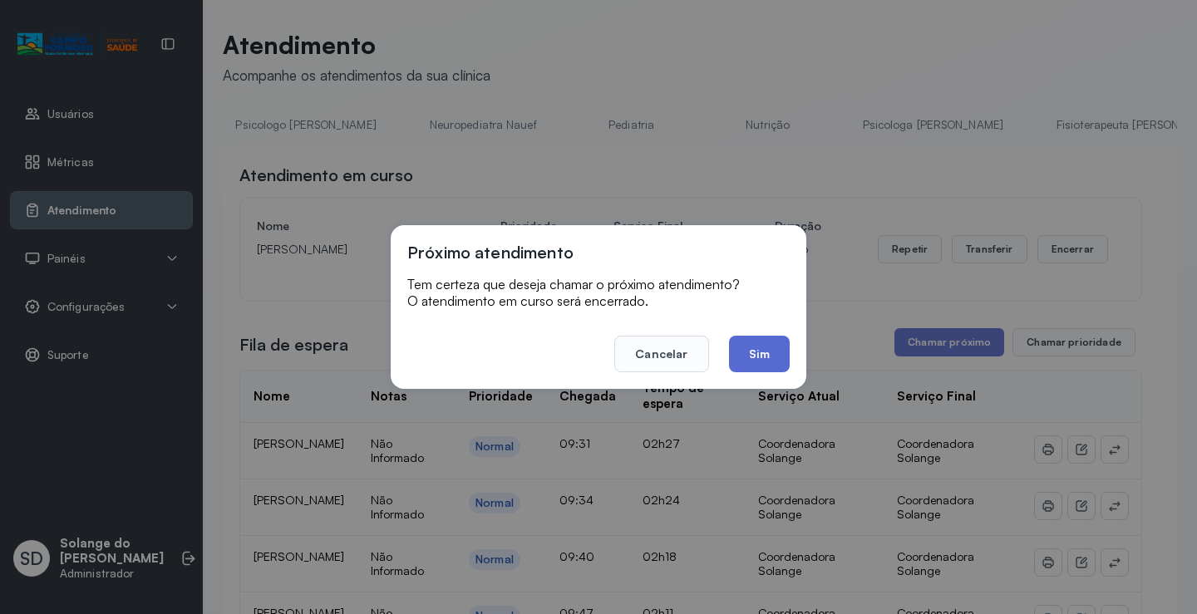
click at [750, 352] on button "Sim" at bounding box center [759, 354] width 61 height 37
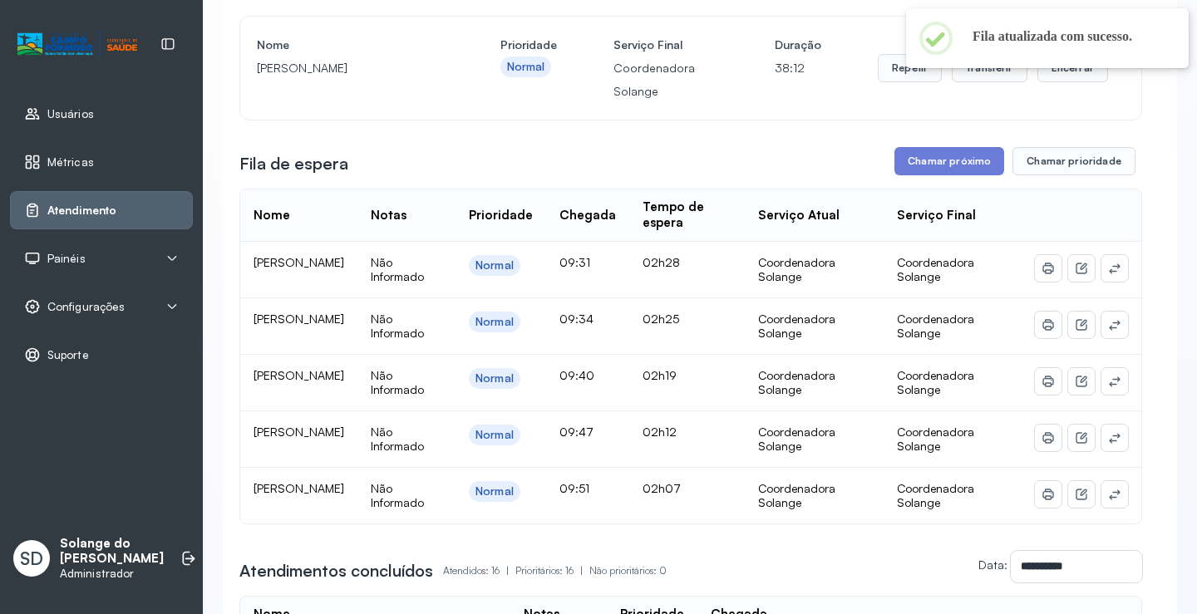
scroll to position [83, 0]
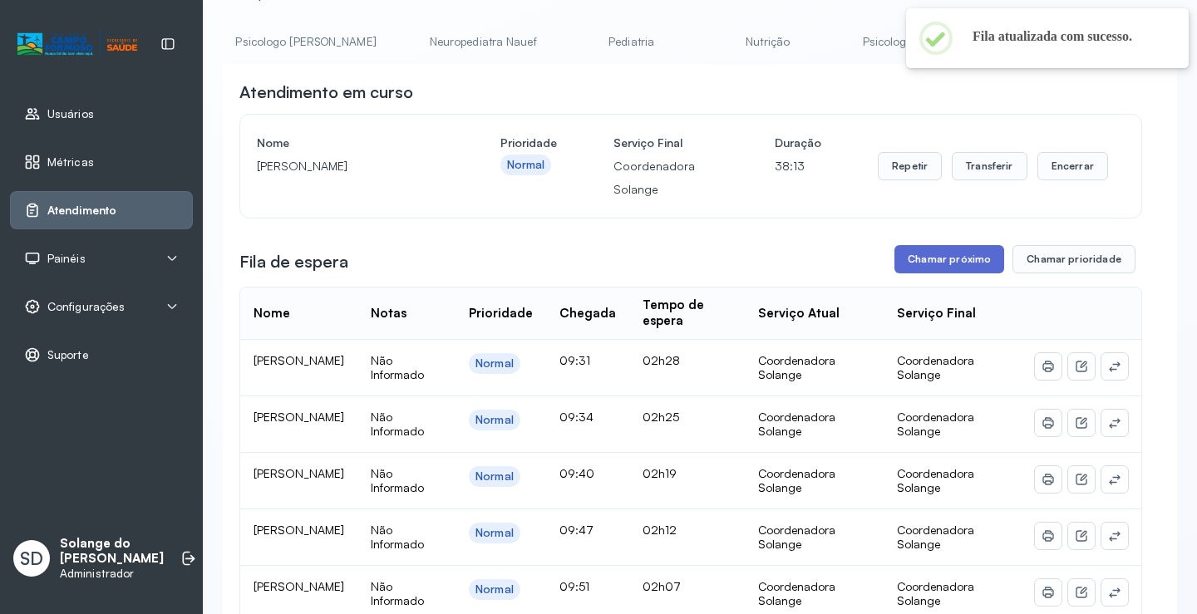
click at [932, 262] on button "Chamar próximo" at bounding box center [950, 259] width 110 height 28
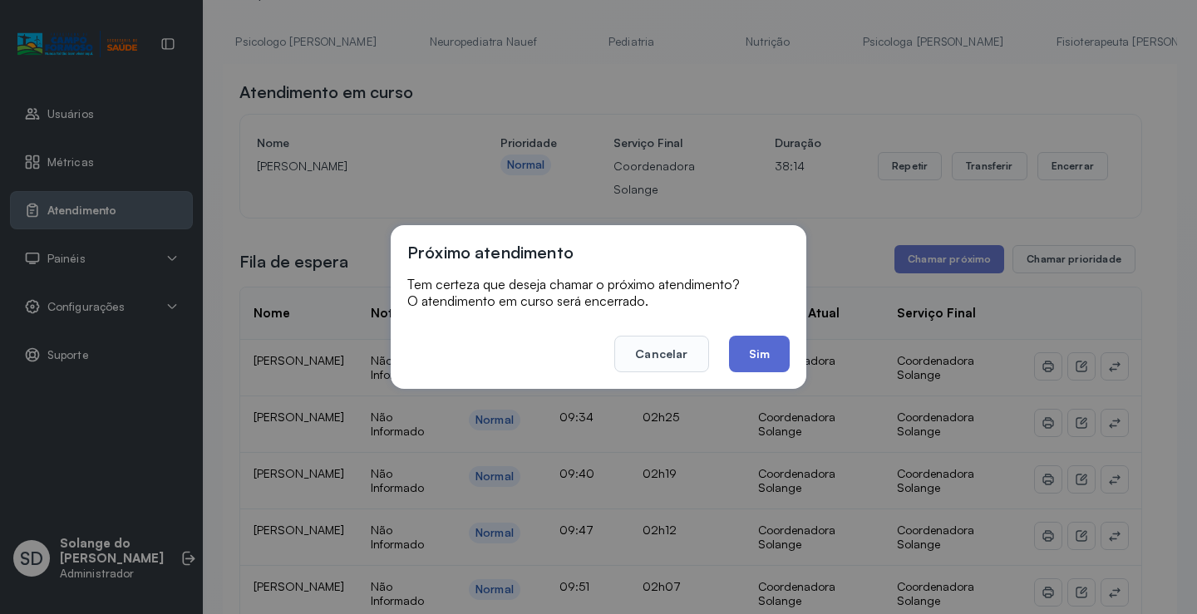
click at [757, 350] on button "Sim" at bounding box center [759, 354] width 61 height 37
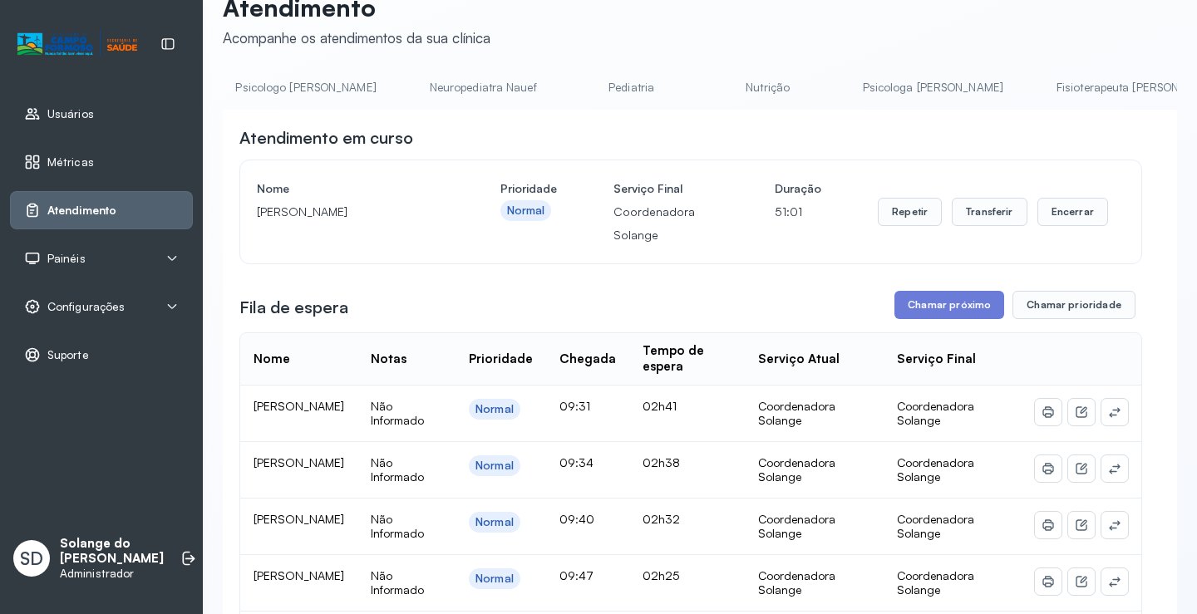
scroll to position [0, 0]
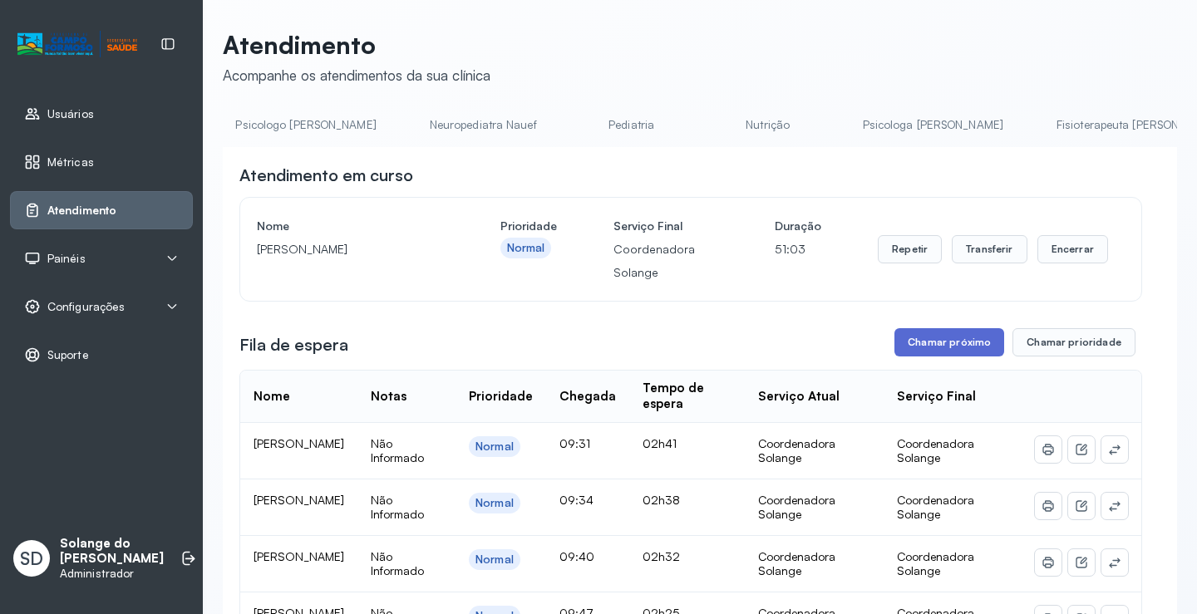
click at [929, 351] on button "Chamar próximo" at bounding box center [950, 342] width 110 height 28
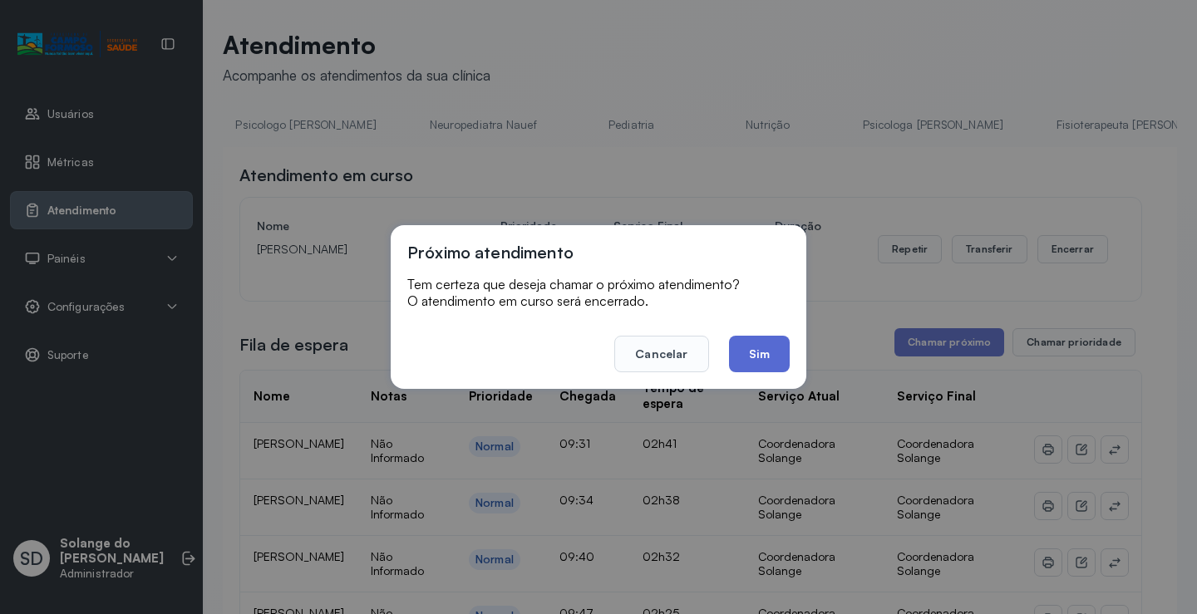
click at [766, 361] on button "Sim" at bounding box center [759, 354] width 61 height 37
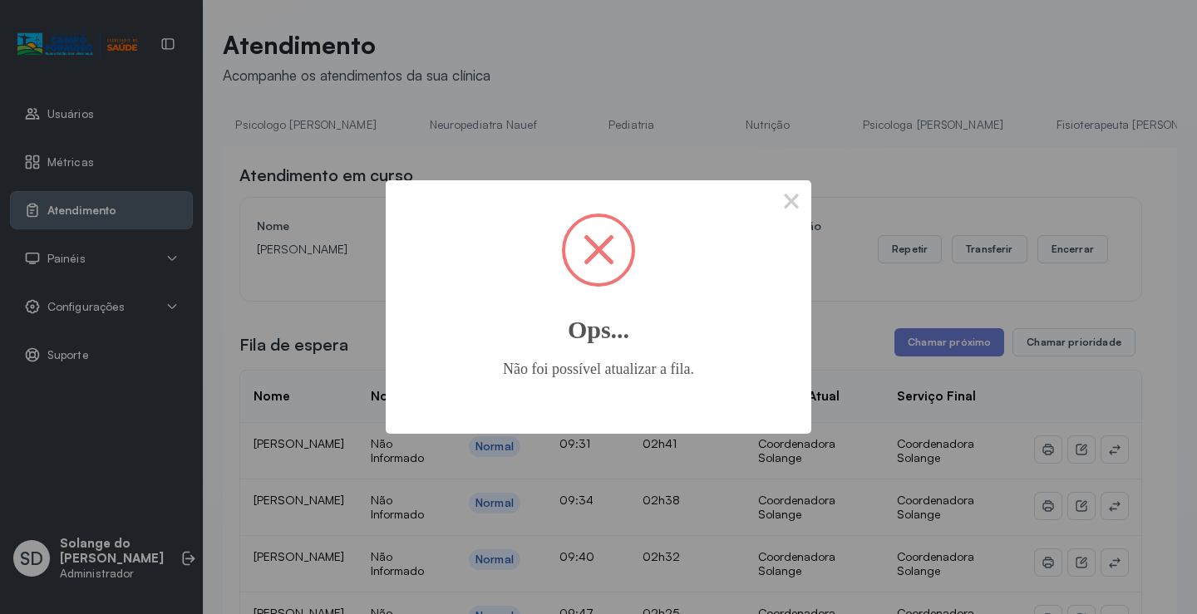
drag, startPoint x: 787, startPoint y: 200, endPoint x: 795, endPoint y: 199, distance: 8.5
click at [787, 200] on button "×" at bounding box center [792, 200] width 40 height 40
